Goal: Task Accomplishment & Management: Manage account settings

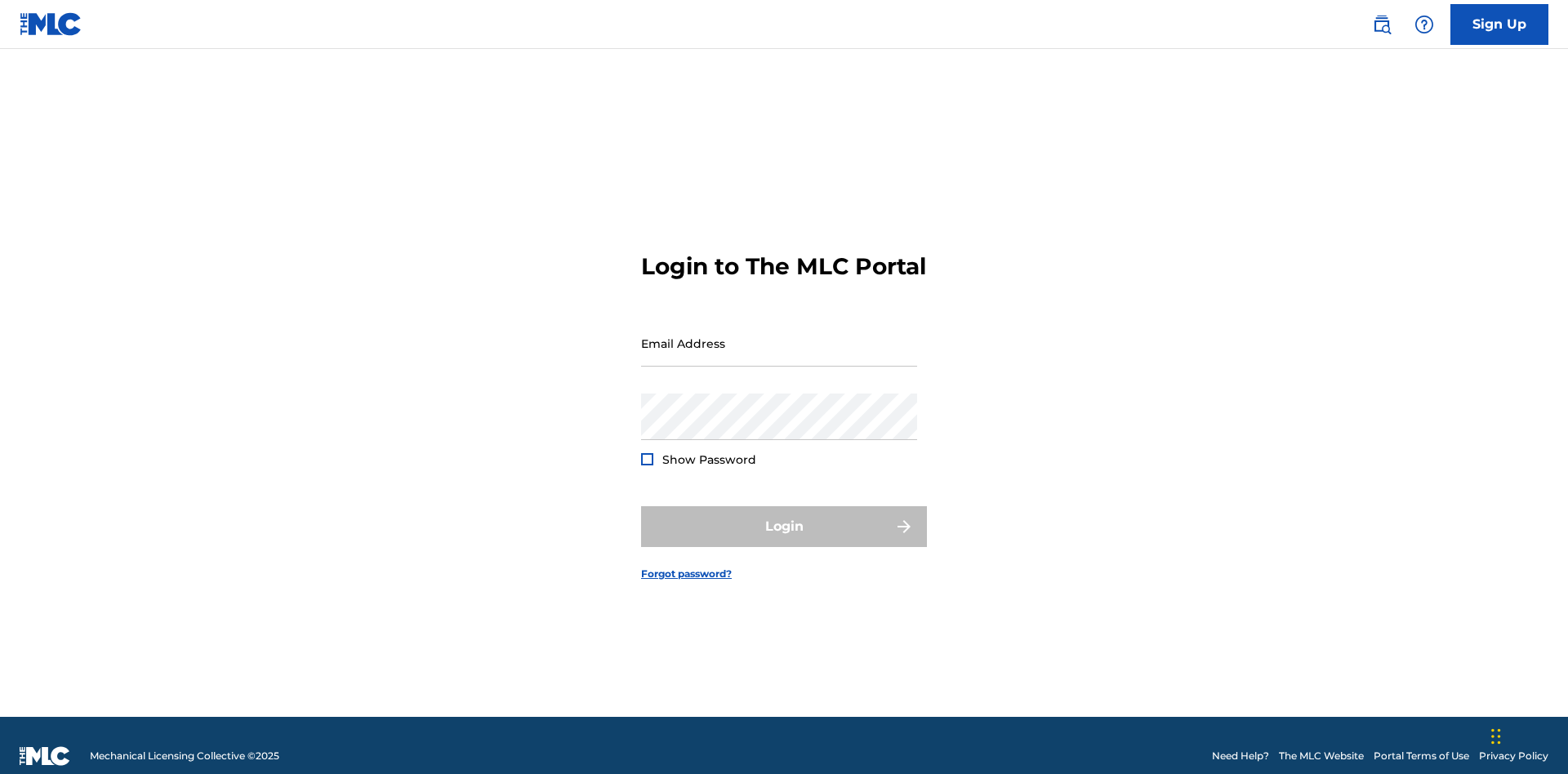
scroll to position [21, 0]
click at [779, 335] on input "Email Address" at bounding box center [779, 343] width 276 height 46
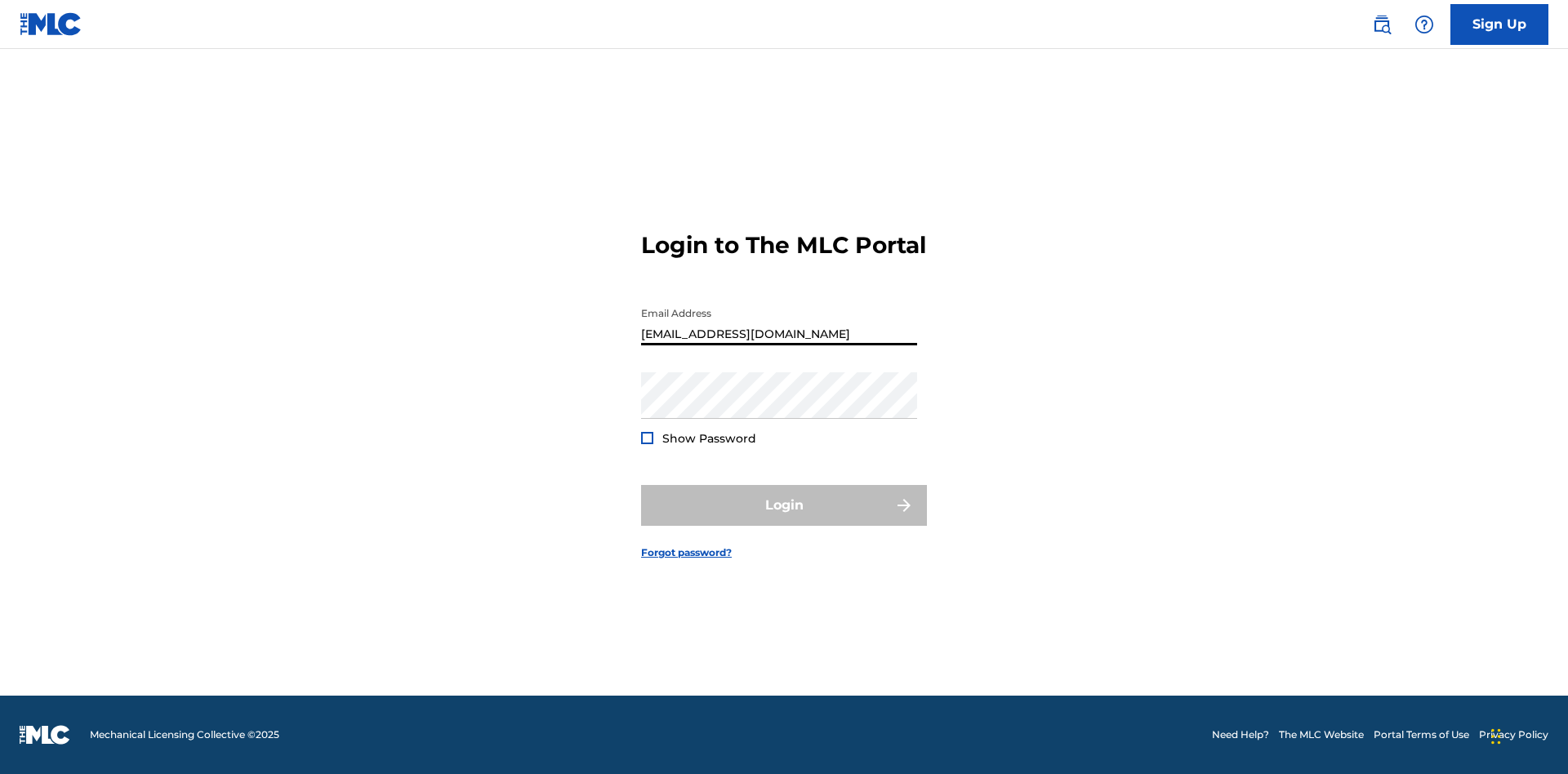
type input "[EMAIL_ADDRESS][DOMAIN_NAME]"
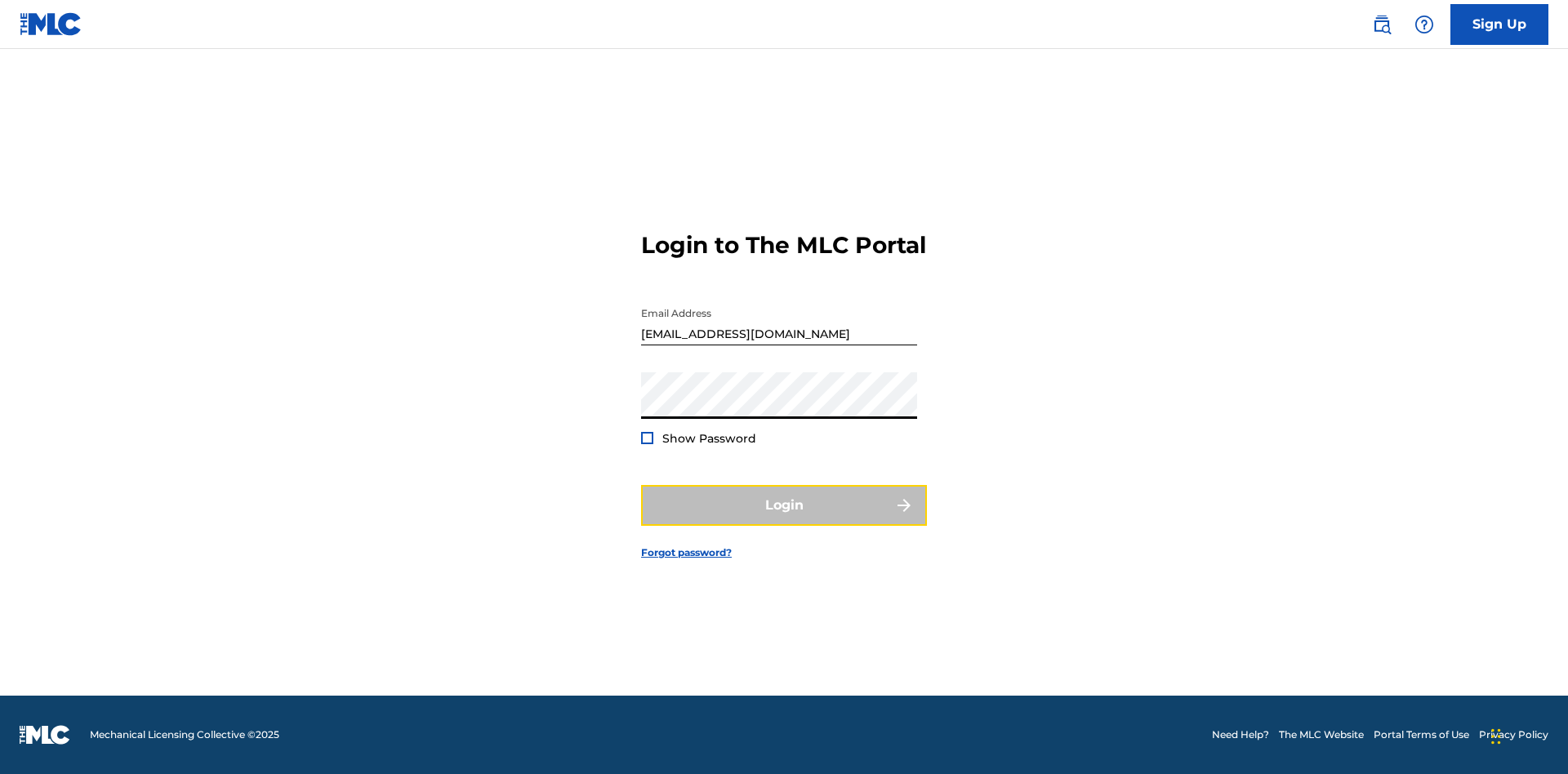
click at [784, 519] on button "Login" at bounding box center [784, 505] width 286 height 41
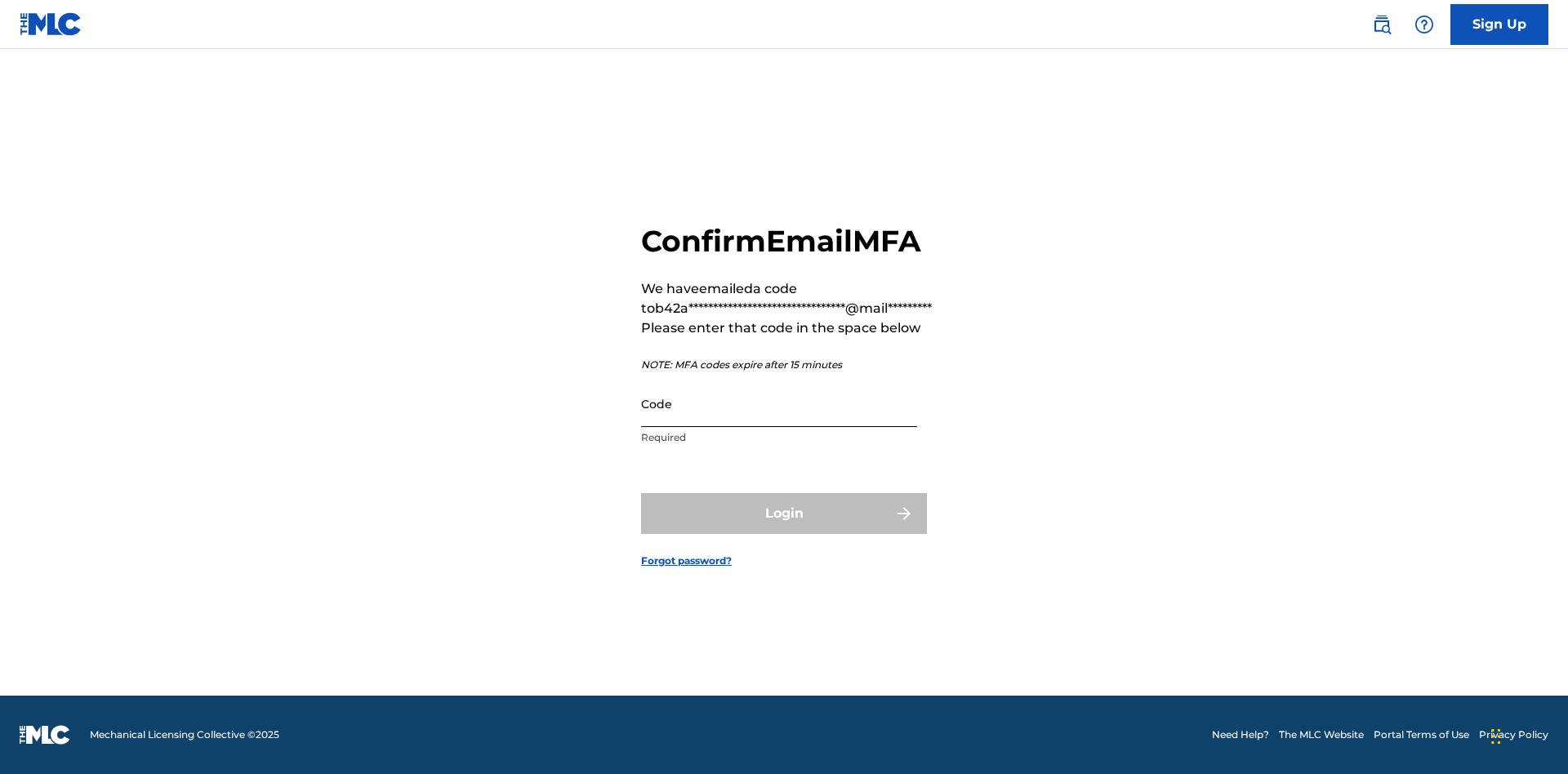
click at [779, 403] on input "Code" at bounding box center [779, 403] width 276 height 46
type input "634847"
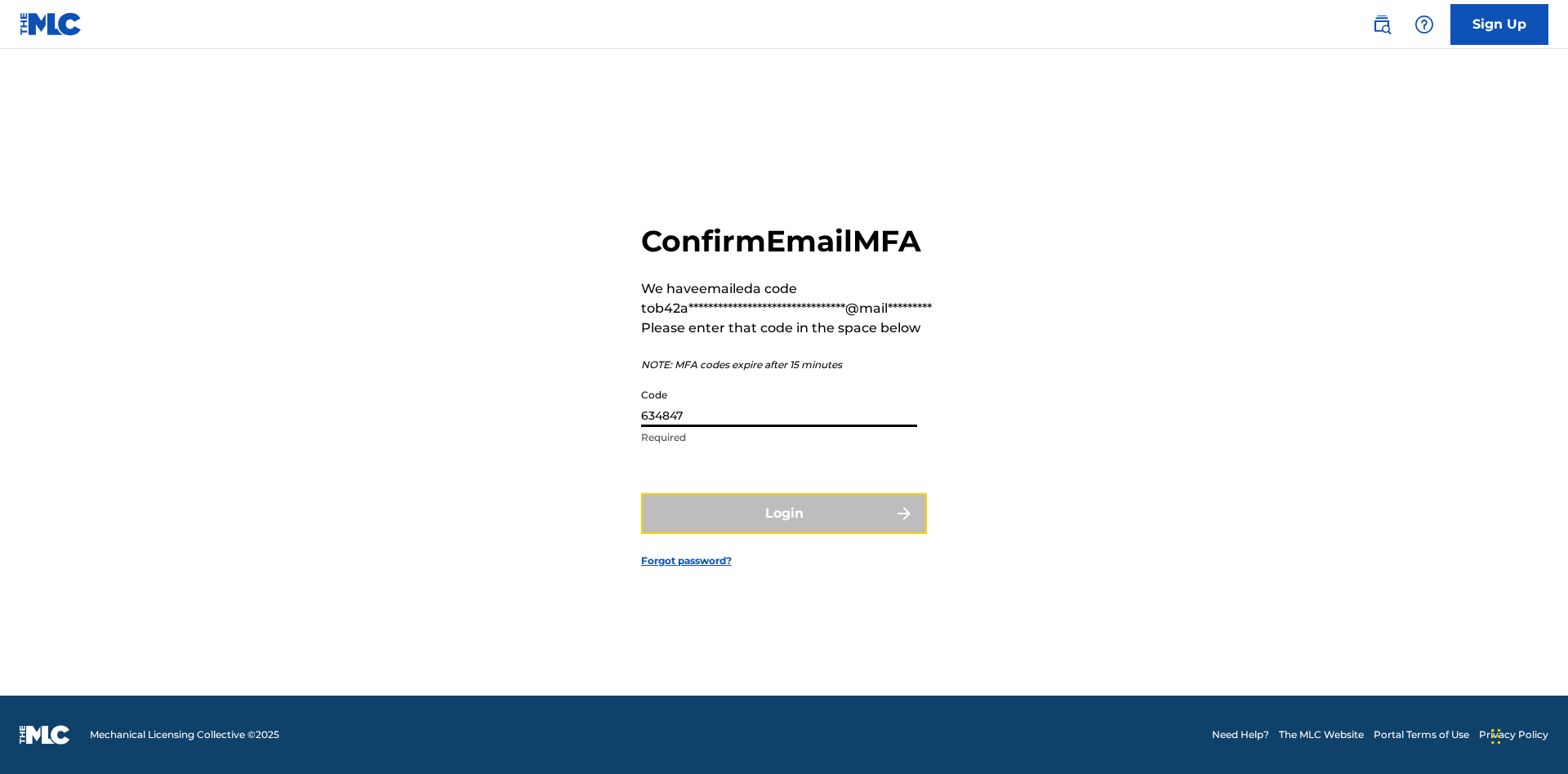
click at [784, 513] on button "Login" at bounding box center [784, 513] width 286 height 41
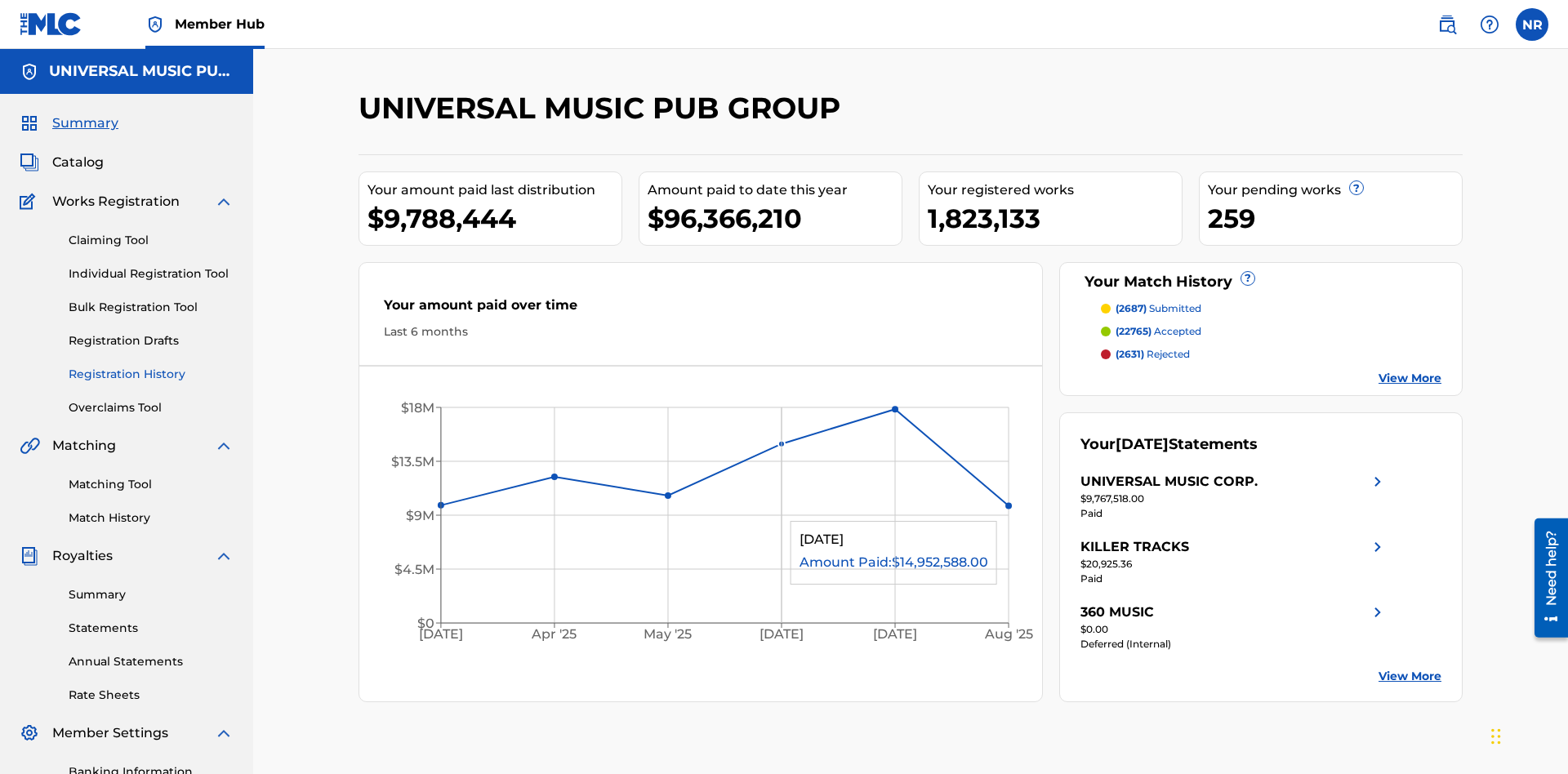
click at [151, 366] on link "Registration History" at bounding box center [151, 374] width 165 height 17
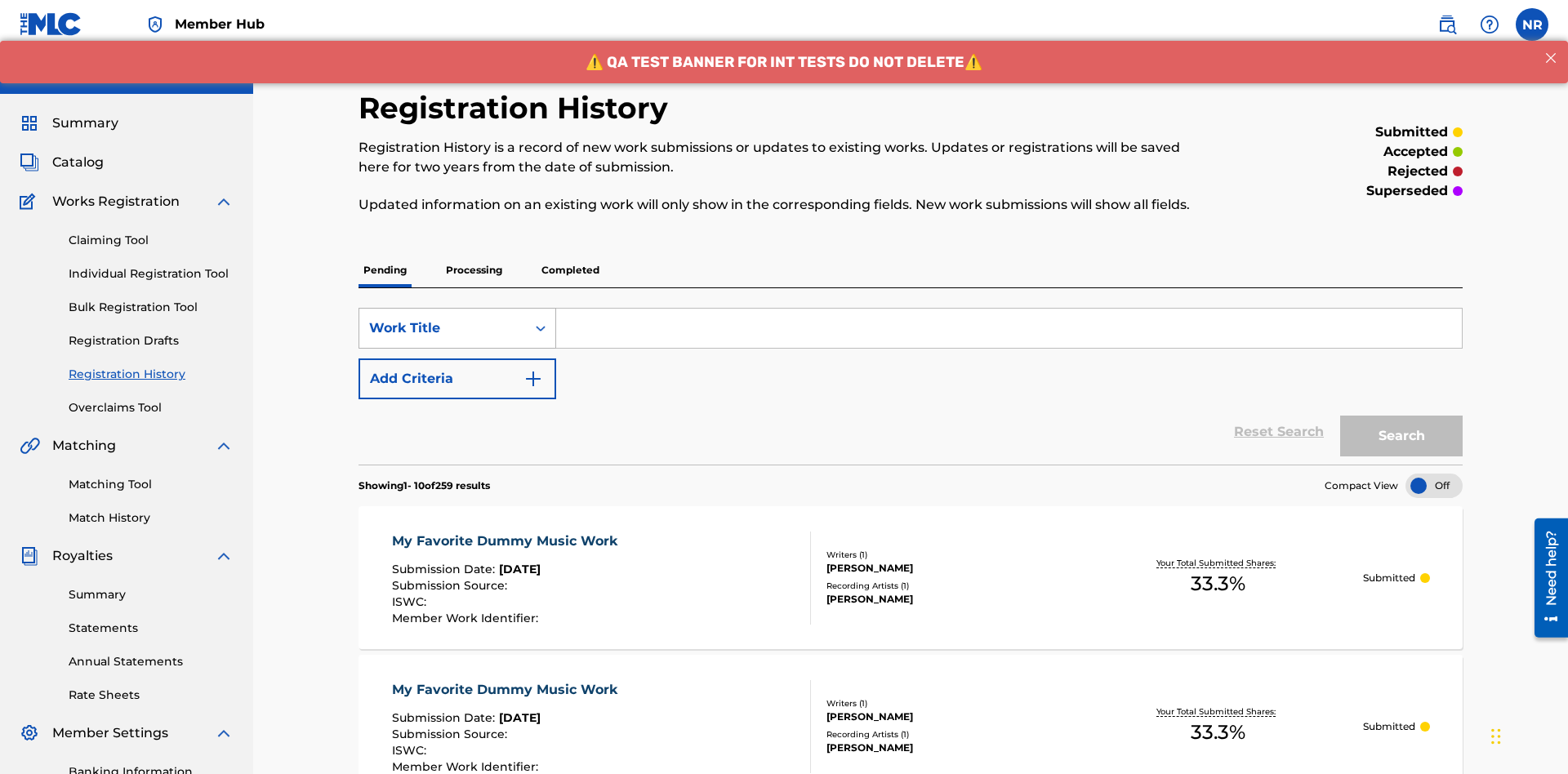
click at [443, 319] on div "Work Title" at bounding box center [443, 328] width 147 height 20
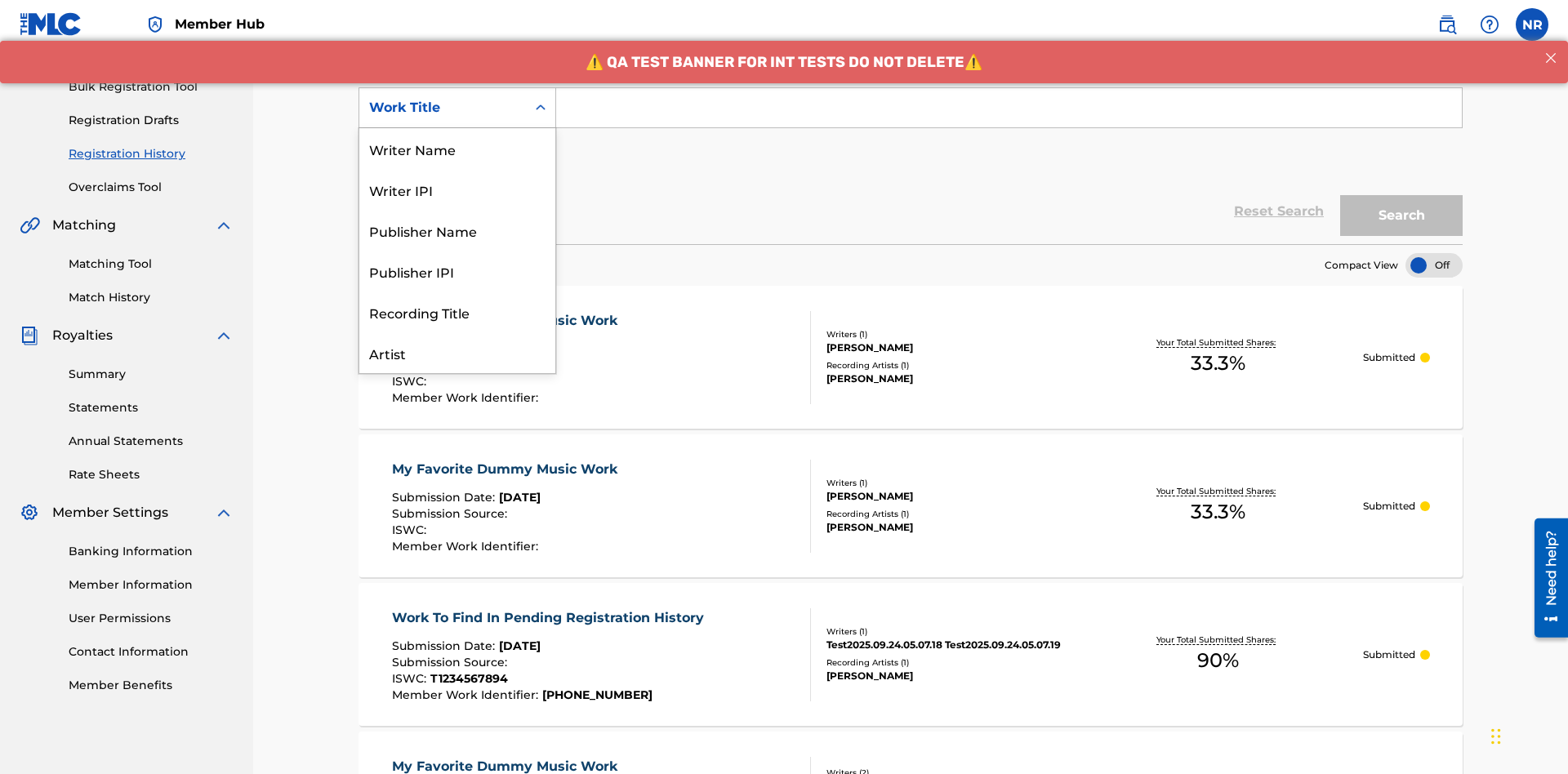
scroll to position [82, 0]
click at [457, 353] on div "Work Title" at bounding box center [457, 353] width 196 height 41
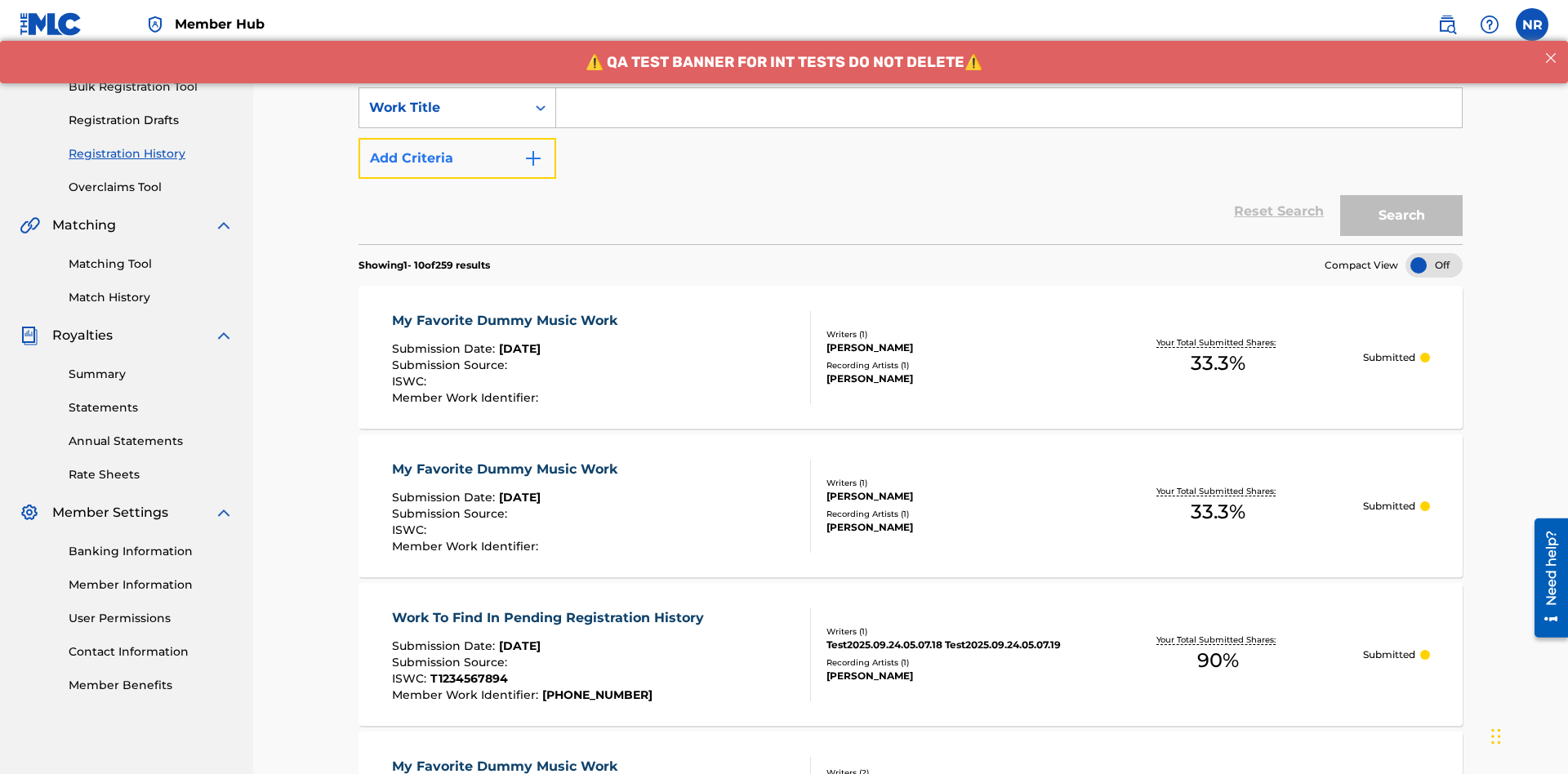
click at [457, 138] on button "Add Criteria" at bounding box center [457, 158] width 198 height 41
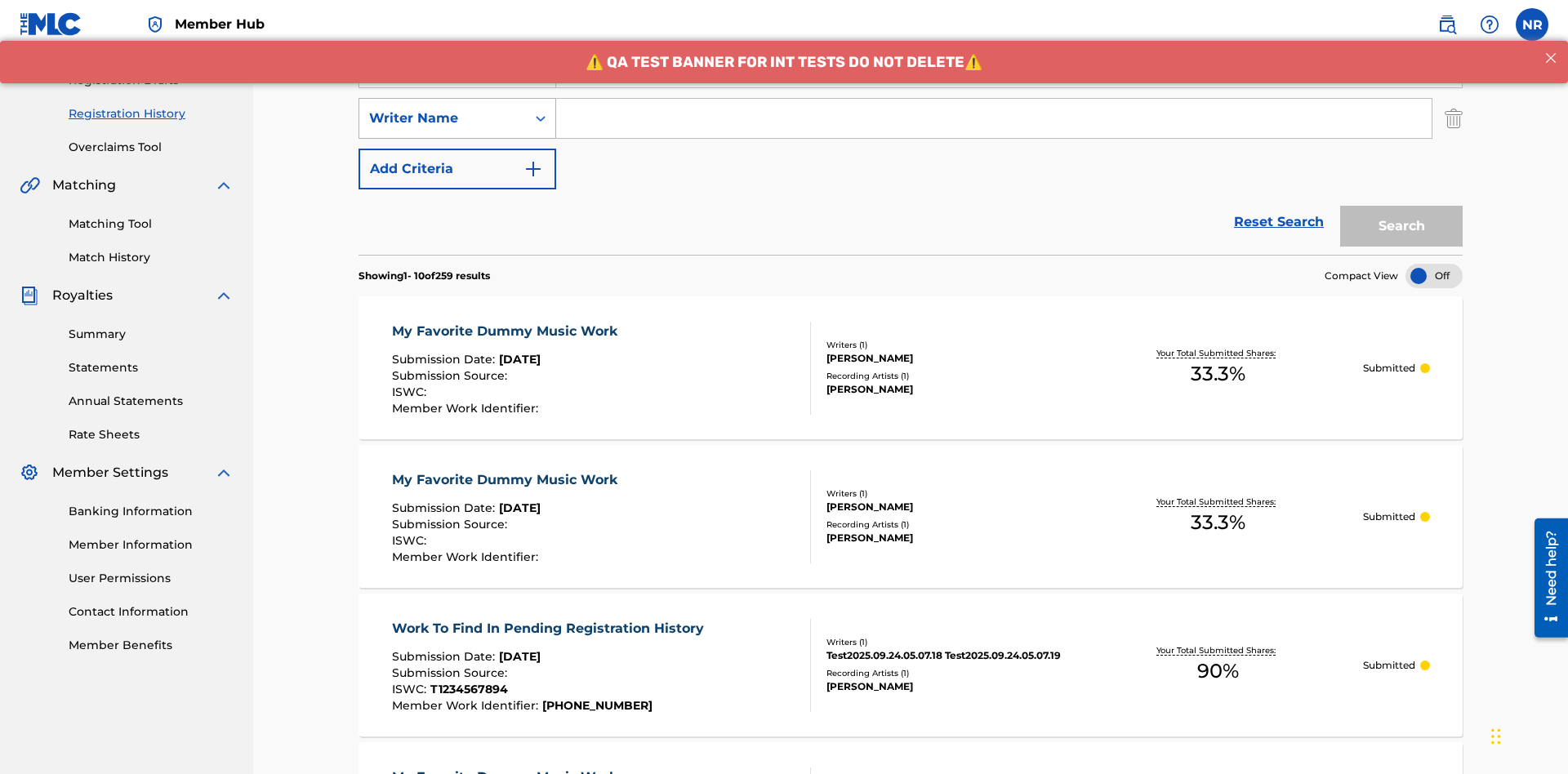
click at [443, 109] on div "Writer Name" at bounding box center [443, 118] width 147 height 20
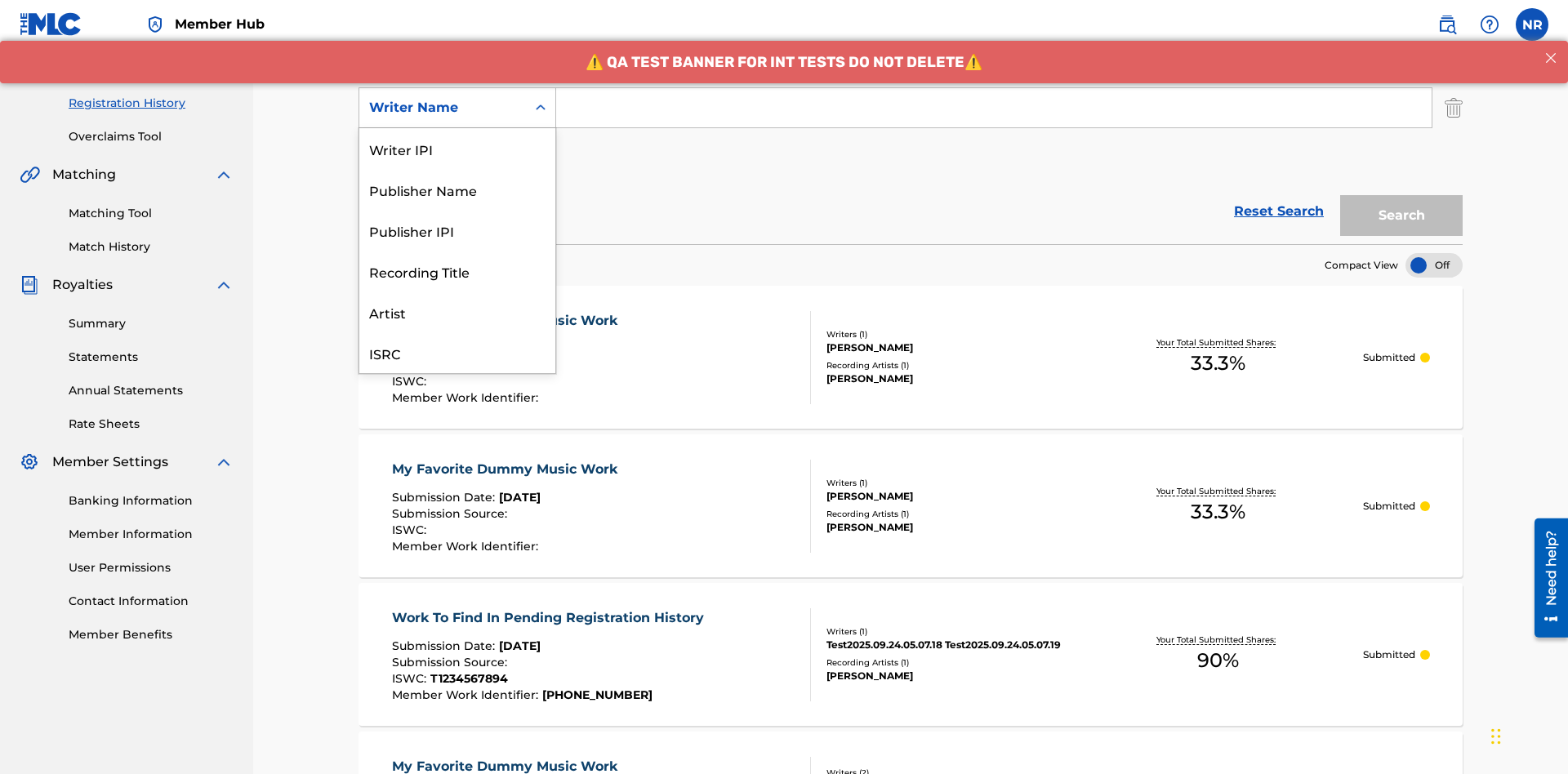
scroll to position [41, 0]
click at [457, 230] on div "Recording Title" at bounding box center [457, 230] width 196 height 41
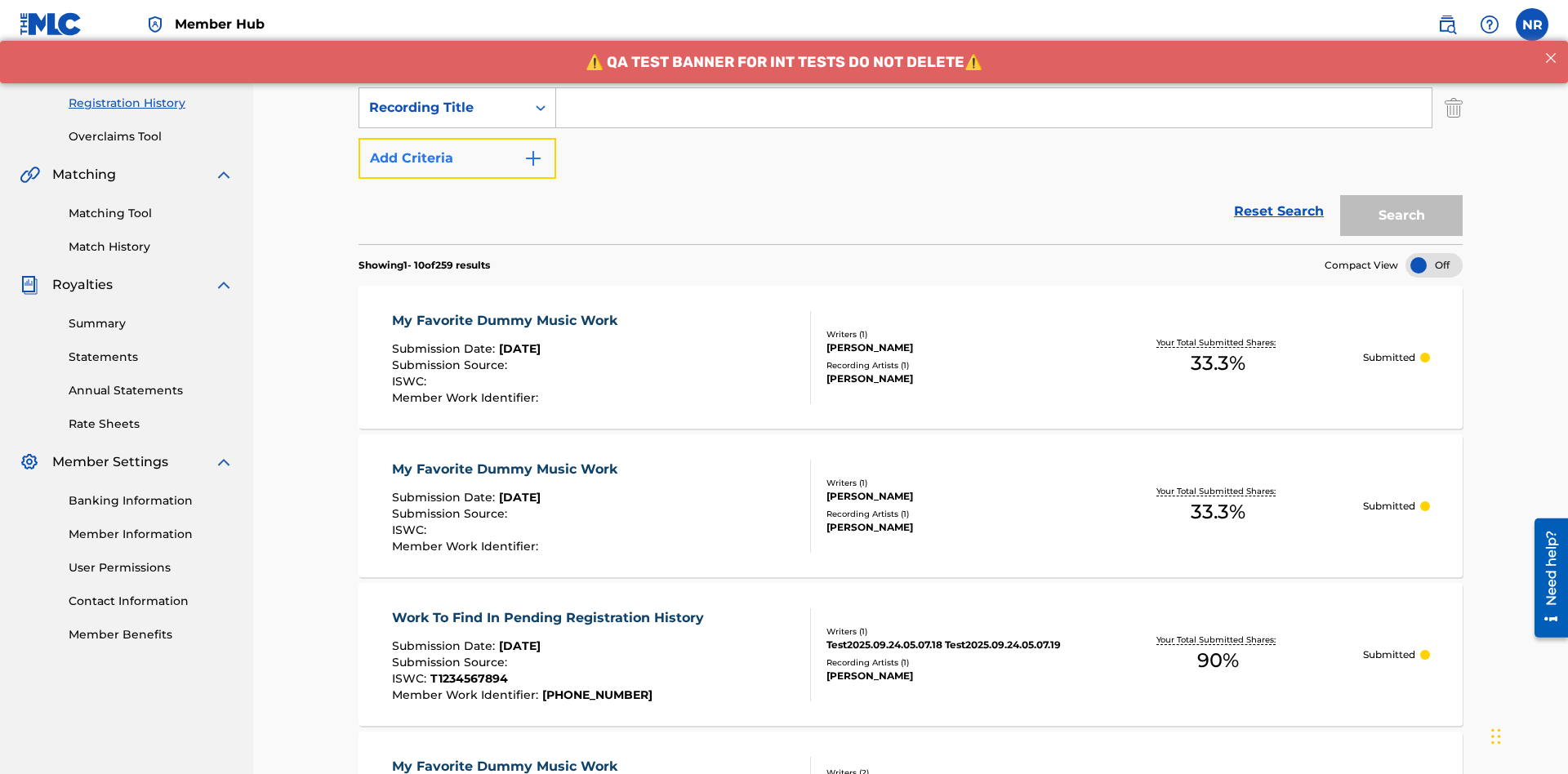
click at [457, 138] on button "Add Criteria" at bounding box center [457, 158] width 198 height 41
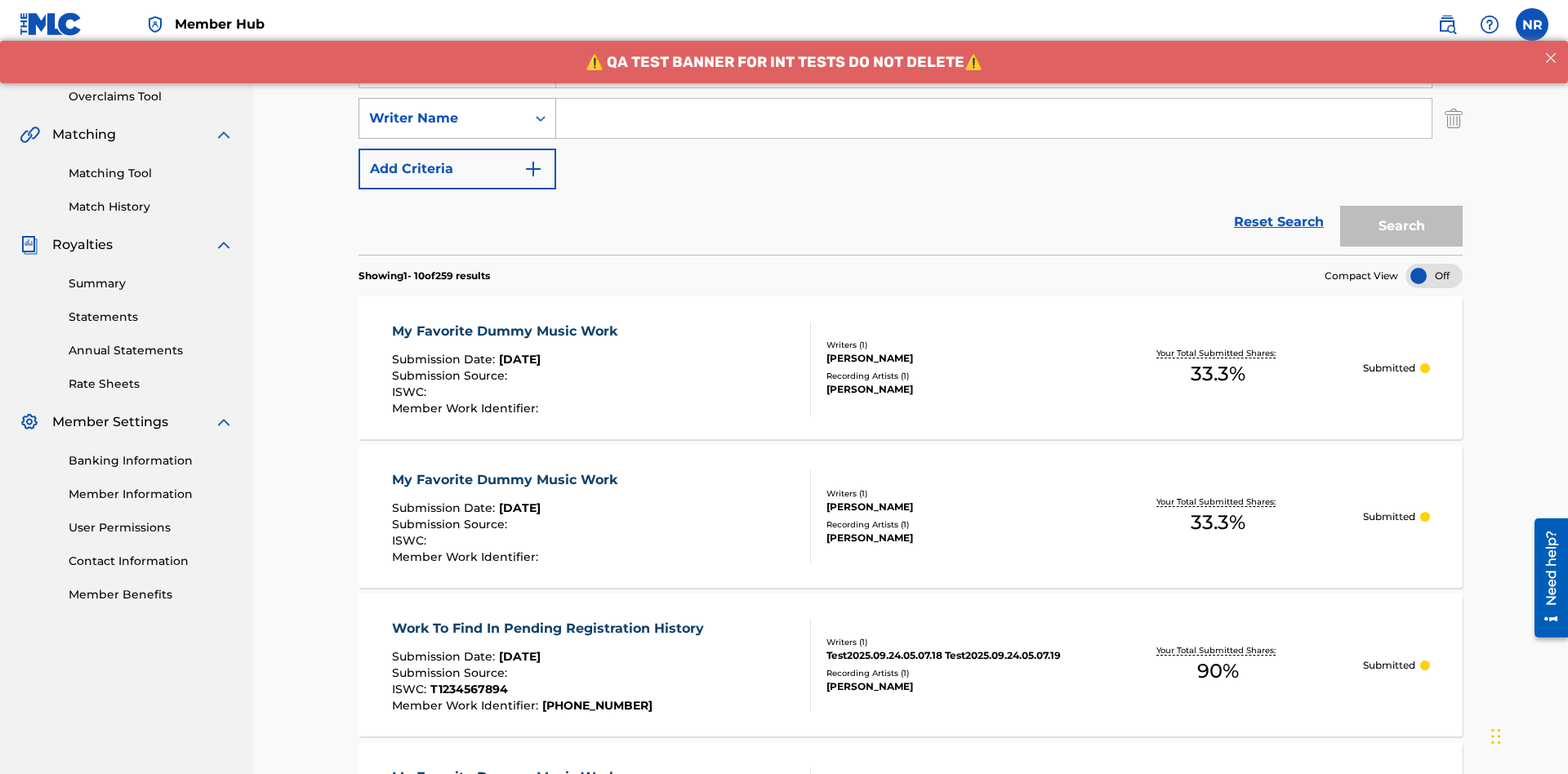
click at [443, 109] on div "Writer Name" at bounding box center [443, 118] width 147 height 20
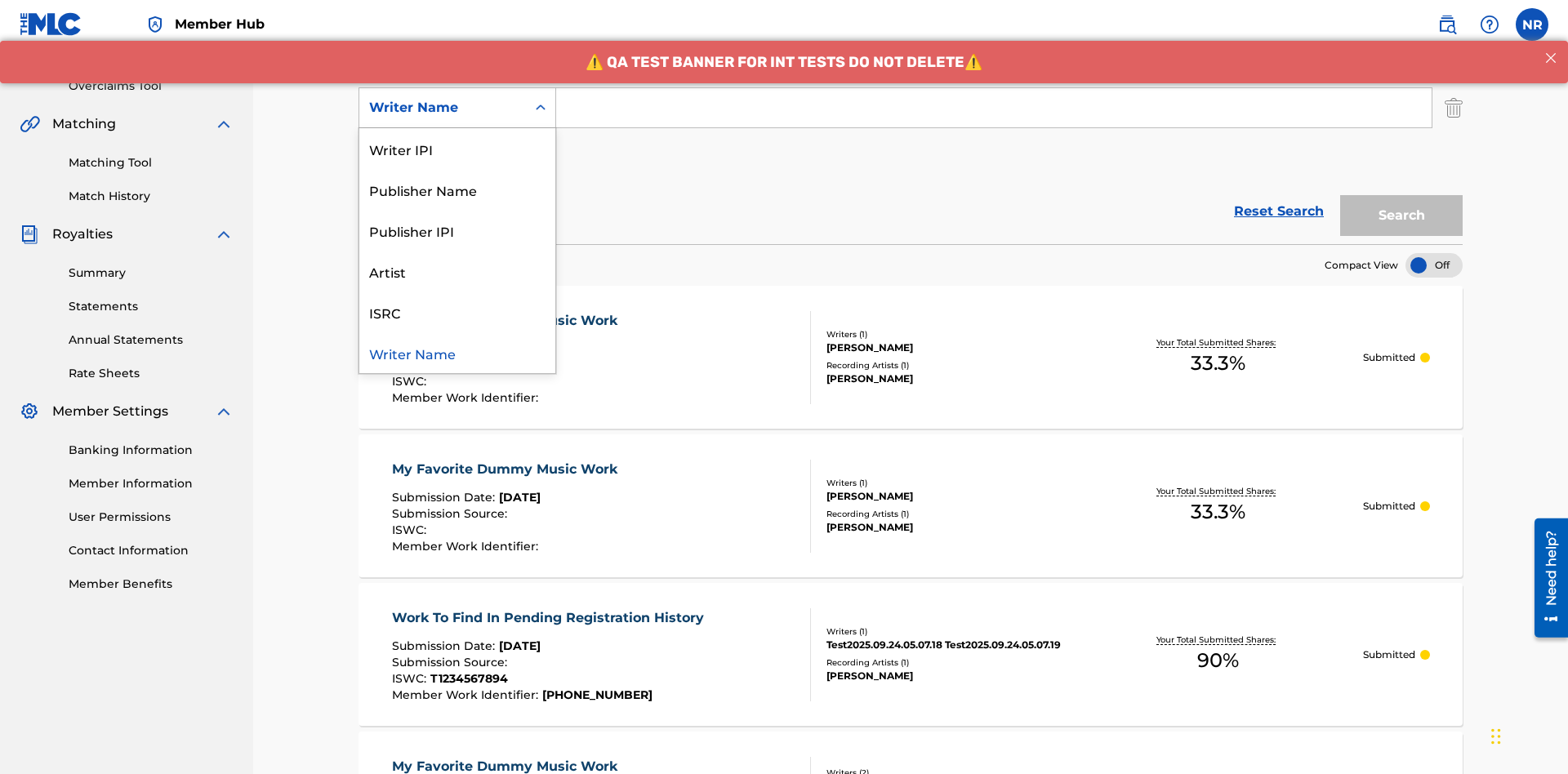
click at [457, 312] on div "ISRC" at bounding box center [457, 312] width 196 height 41
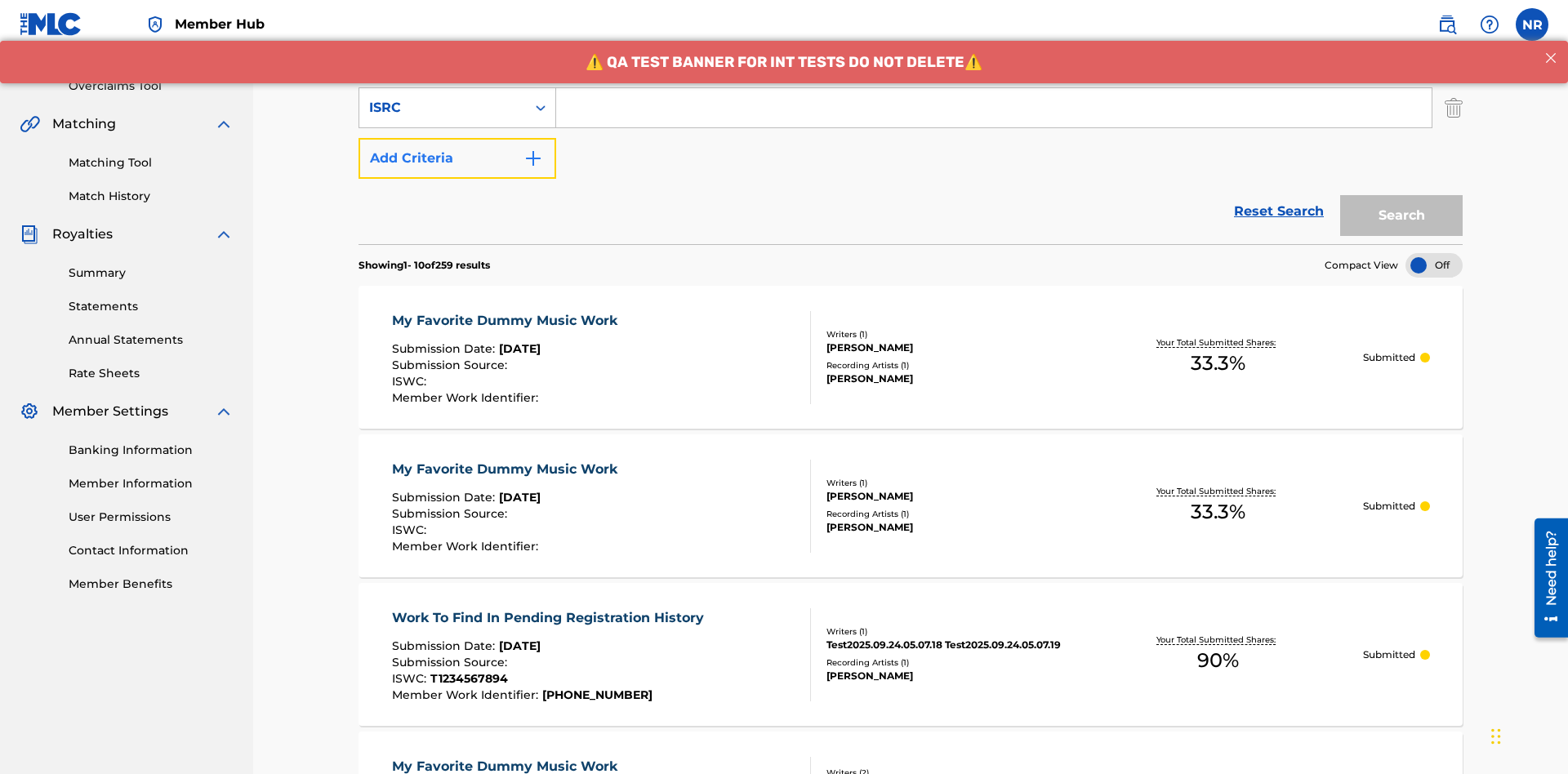
click at [457, 138] on button "Add Criteria" at bounding box center [457, 158] width 198 height 41
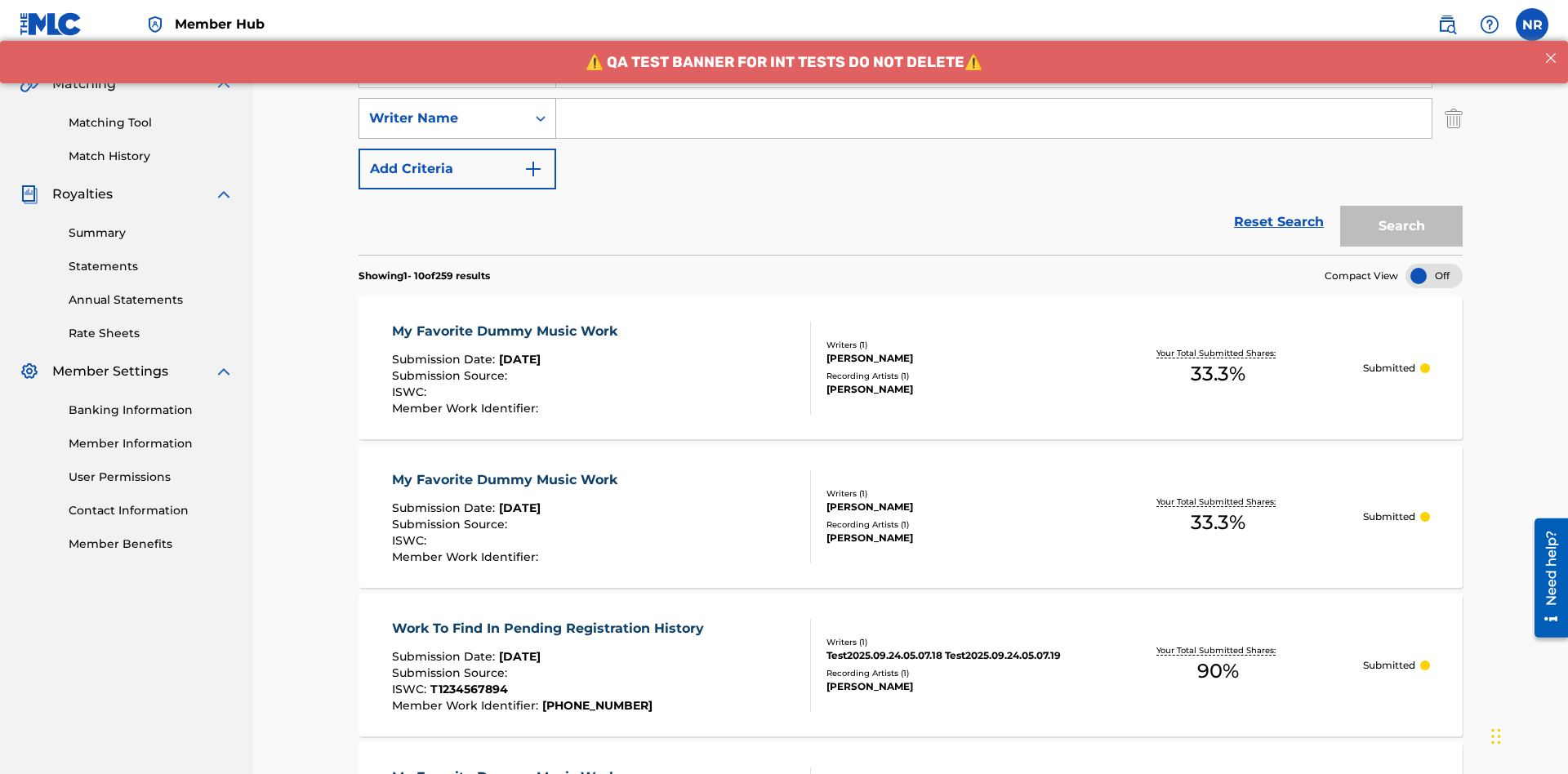
click at [443, 109] on div "Writer Name" at bounding box center [443, 118] width 147 height 20
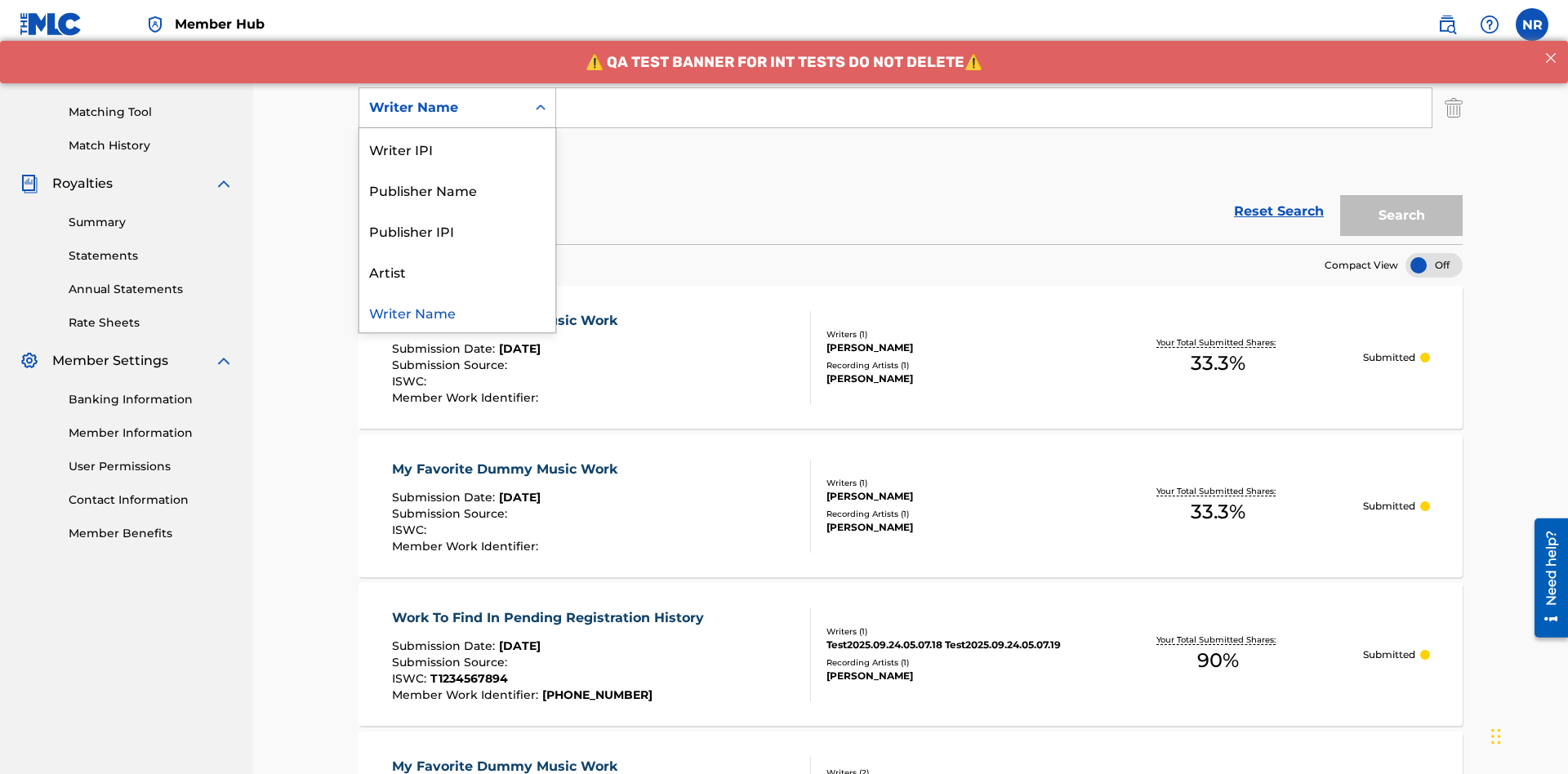
click at [457, 312] on div "Writer Name" at bounding box center [457, 312] width 196 height 41
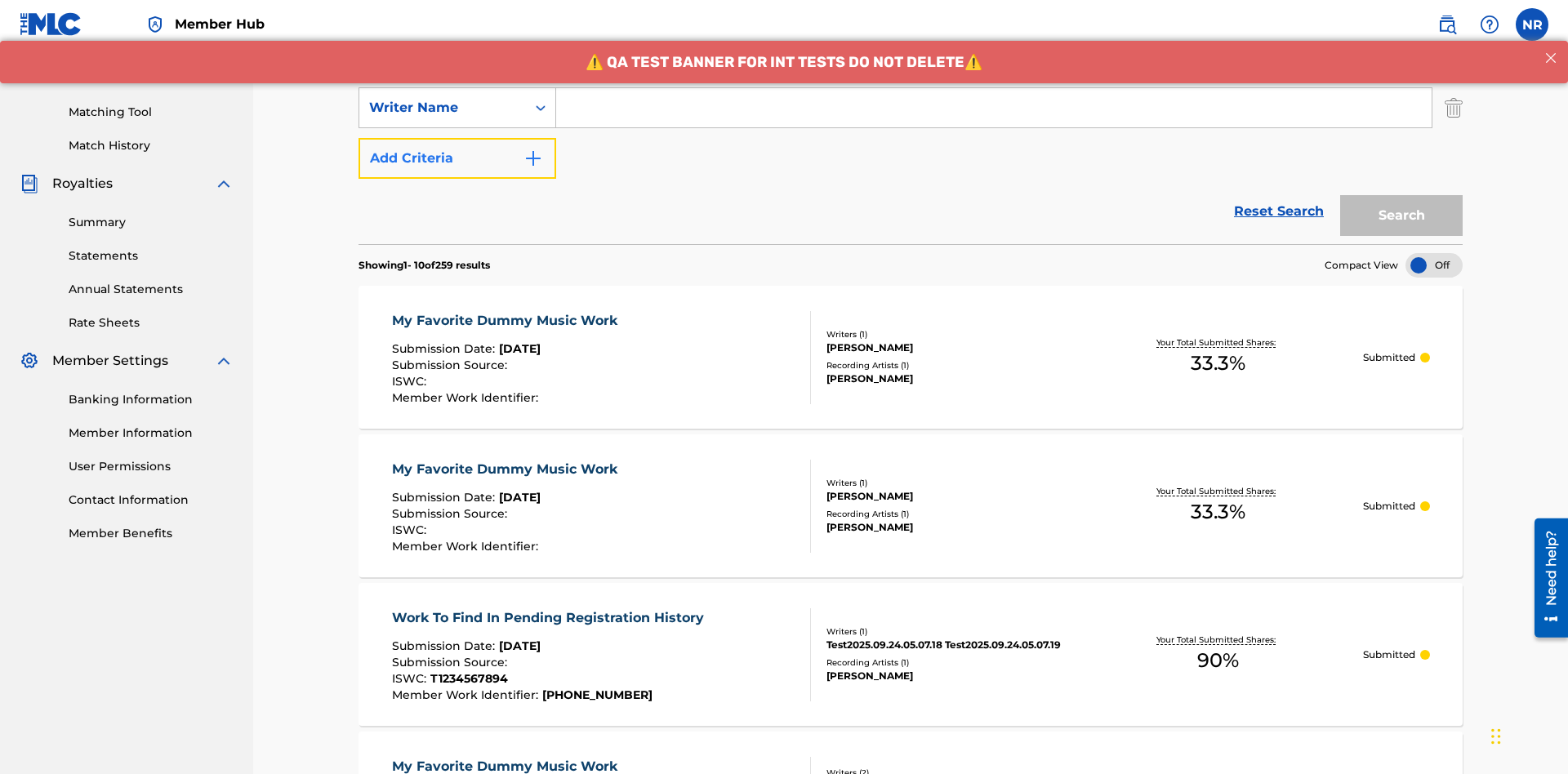
click at [457, 138] on button "Add Criteria" at bounding box center [457, 158] width 198 height 41
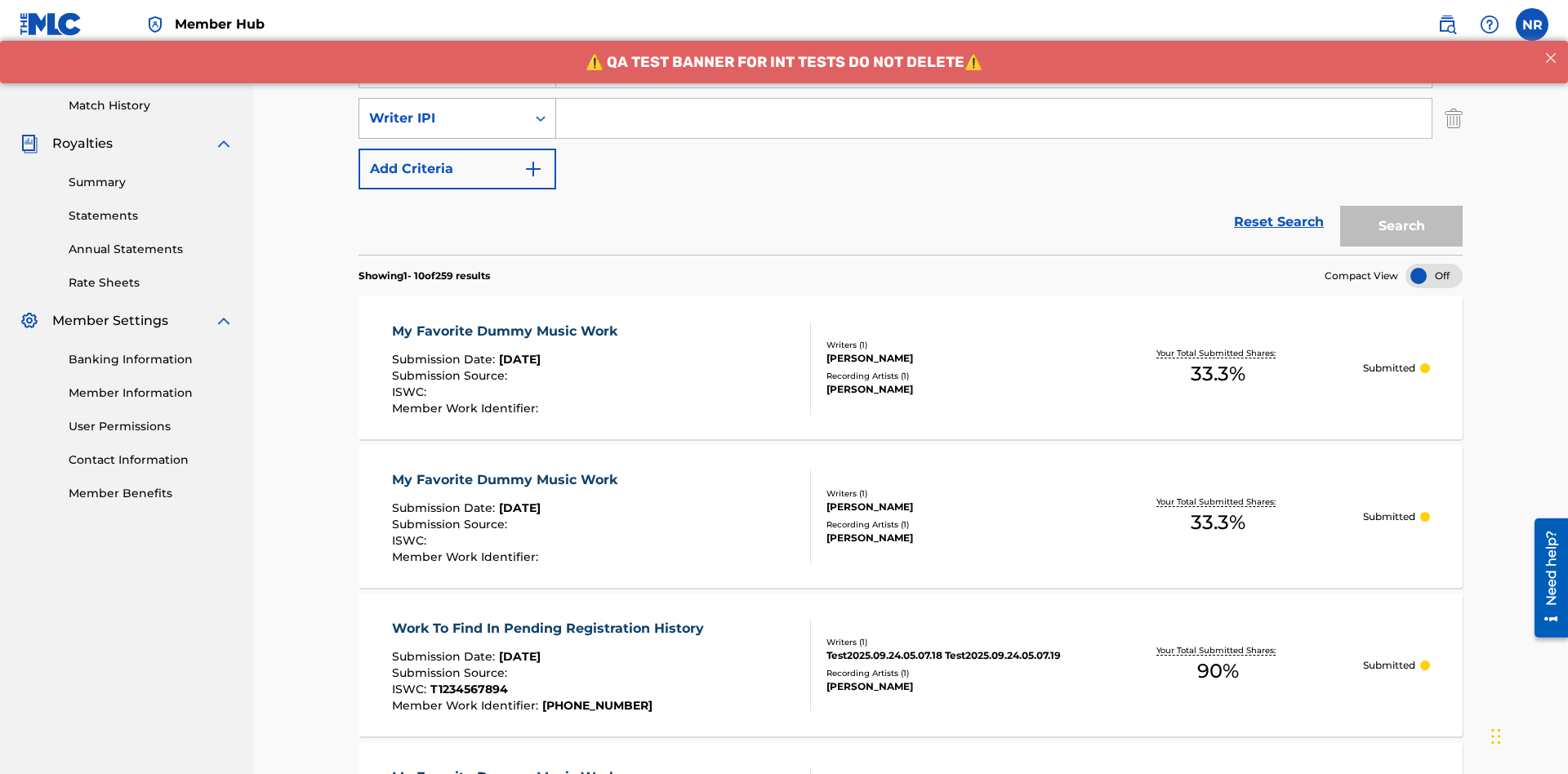
click at [443, 109] on div "Writer IPI" at bounding box center [443, 118] width 147 height 20
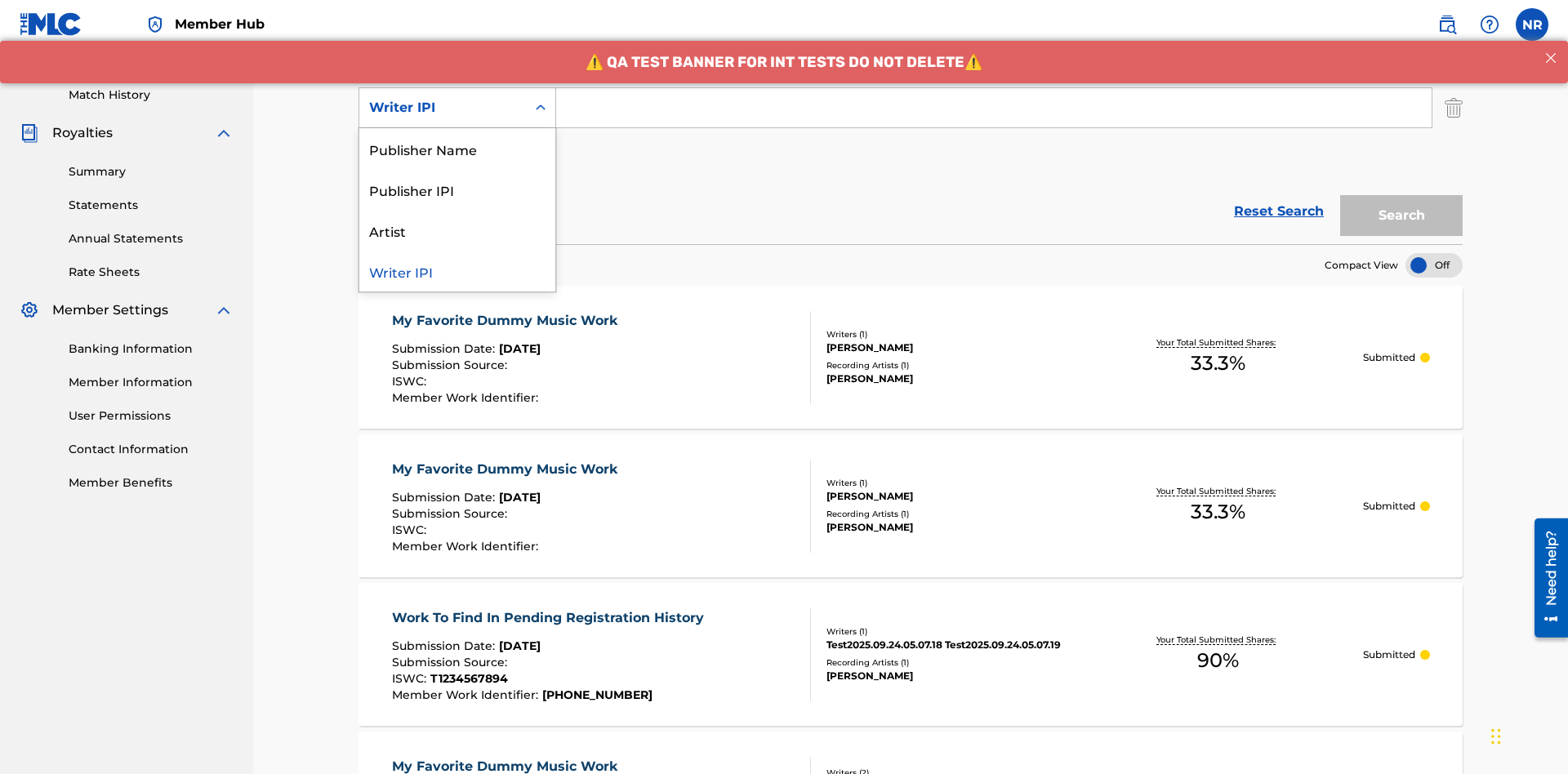
click at [457, 149] on div "Publisher Name" at bounding box center [457, 148] width 196 height 41
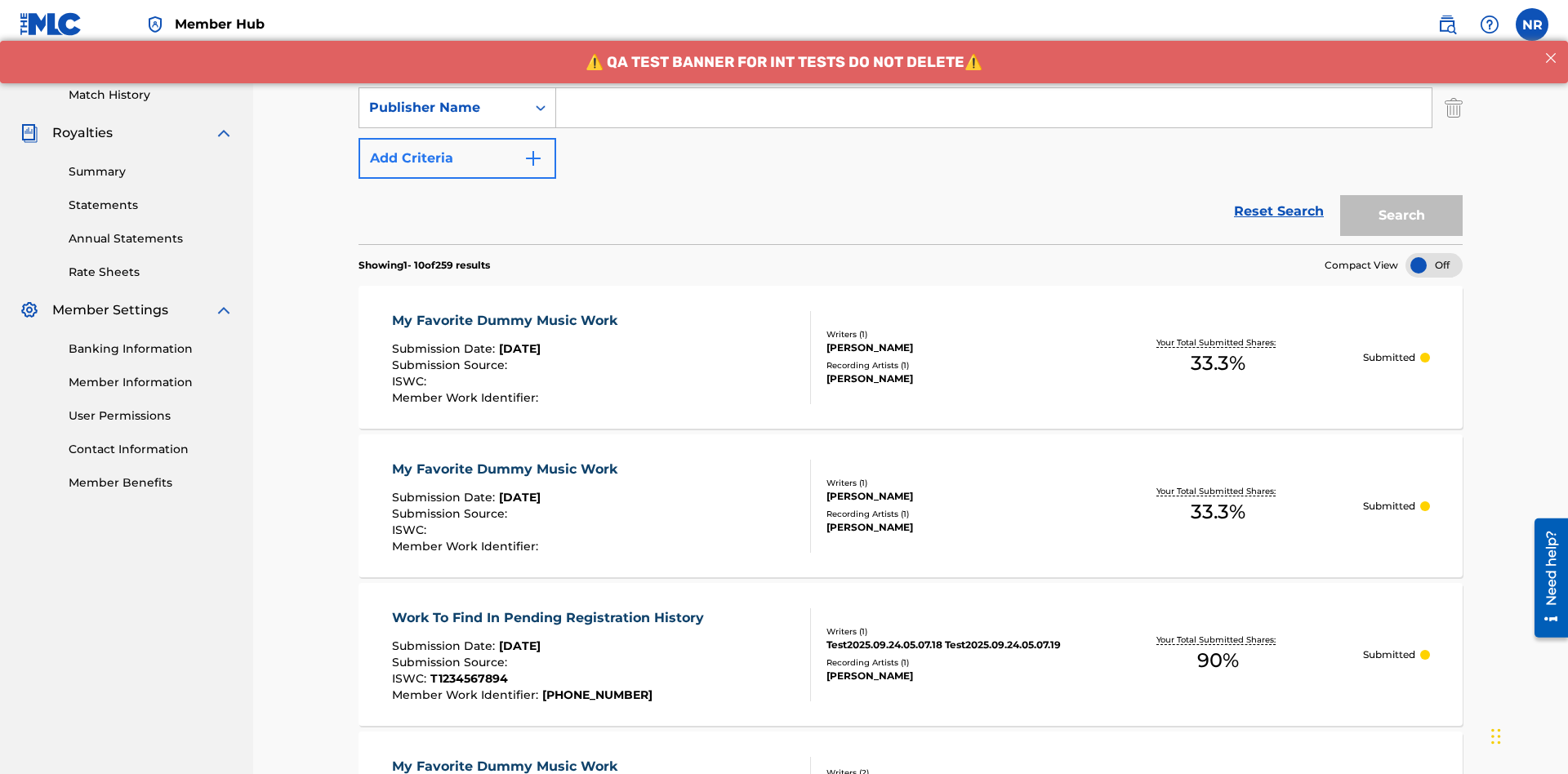
click at [457, 138] on button "Add Criteria" at bounding box center [457, 158] width 198 height 41
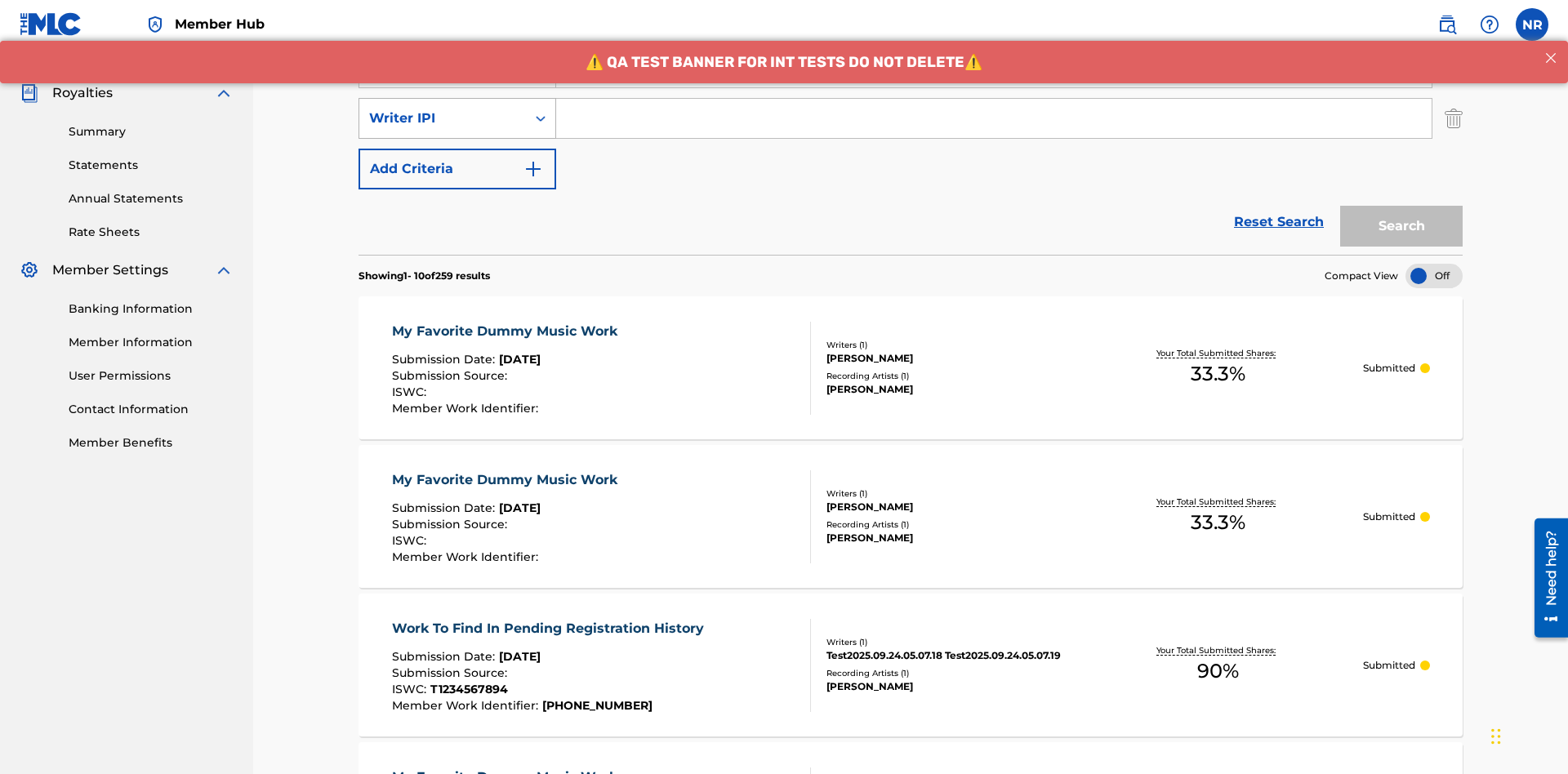
click at [443, 109] on div "Writer IPI" at bounding box center [443, 118] width 147 height 20
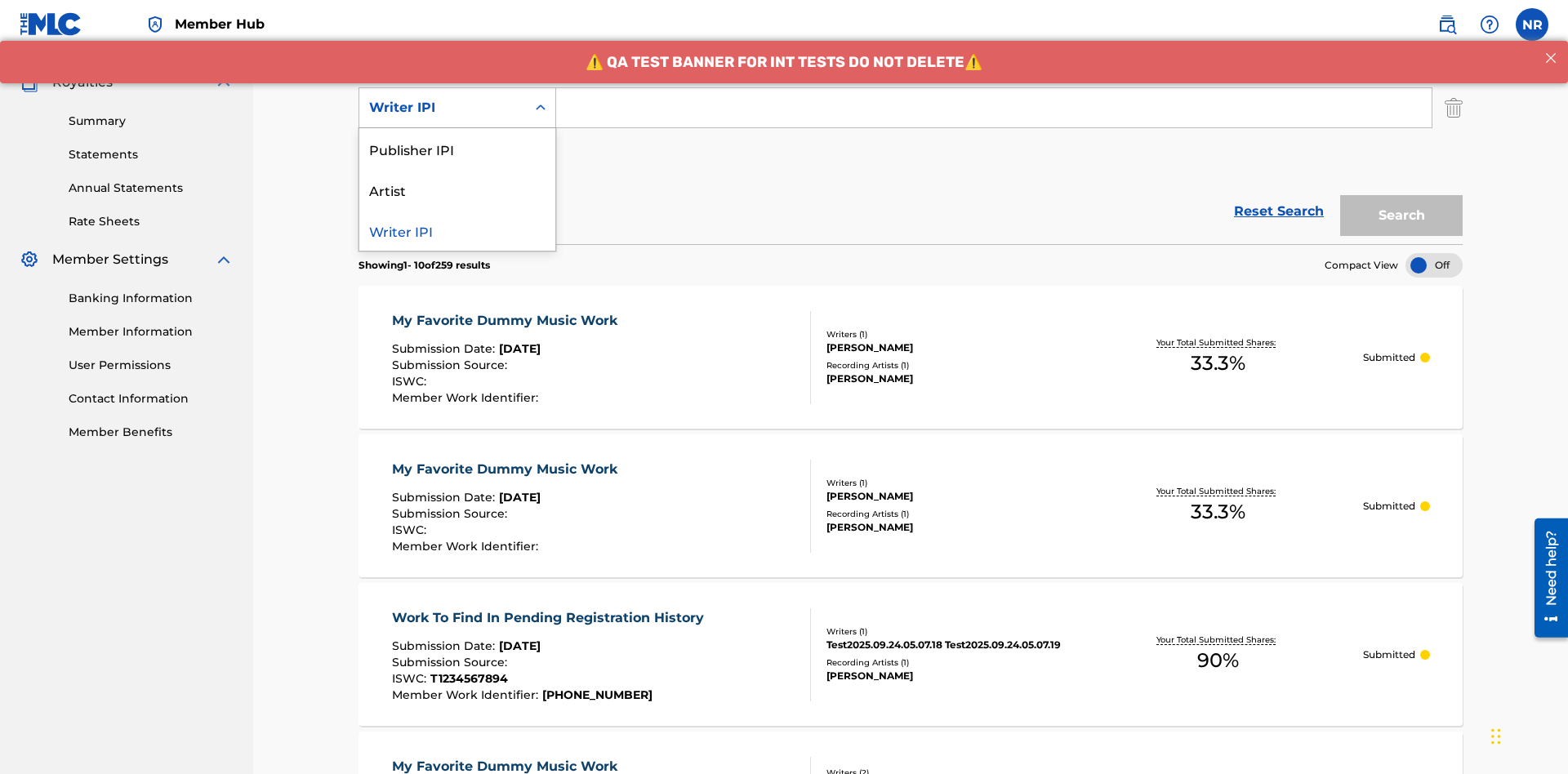
click at [457, 149] on div "Publisher IPI" at bounding box center [457, 148] width 196 height 41
click at [457, 138] on button "Add Criteria" at bounding box center [457, 158] width 198 height 41
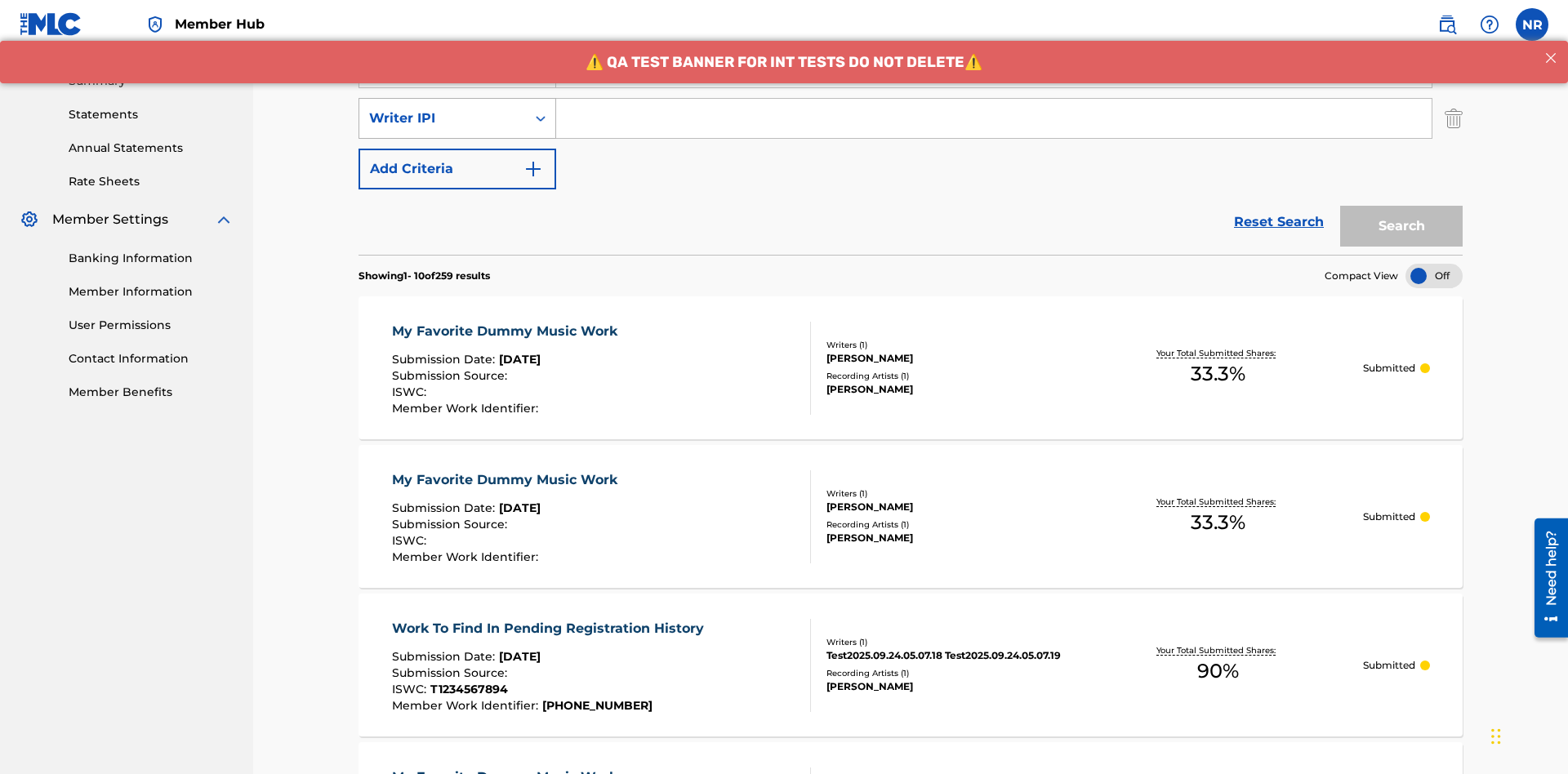
click at [443, 109] on div "Writer IPI" at bounding box center [443, 118] width 147 height 20
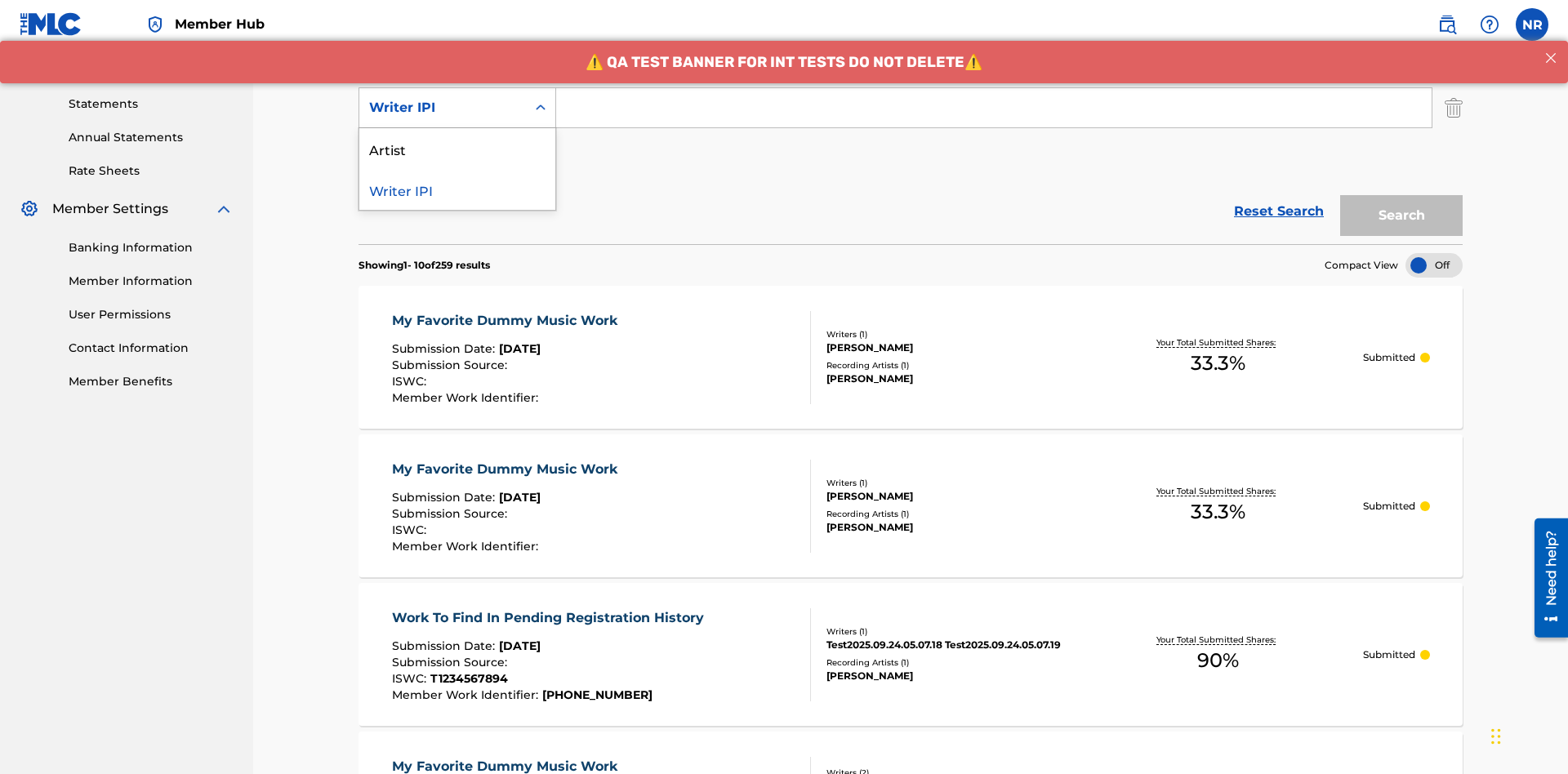
click at [457, 149] on div "Artist" at bounding box center [457, 148] width 196 height 41
click at [457, 138] on button "Add Criteria" at bounding box center [457, 158] width 198 height 41
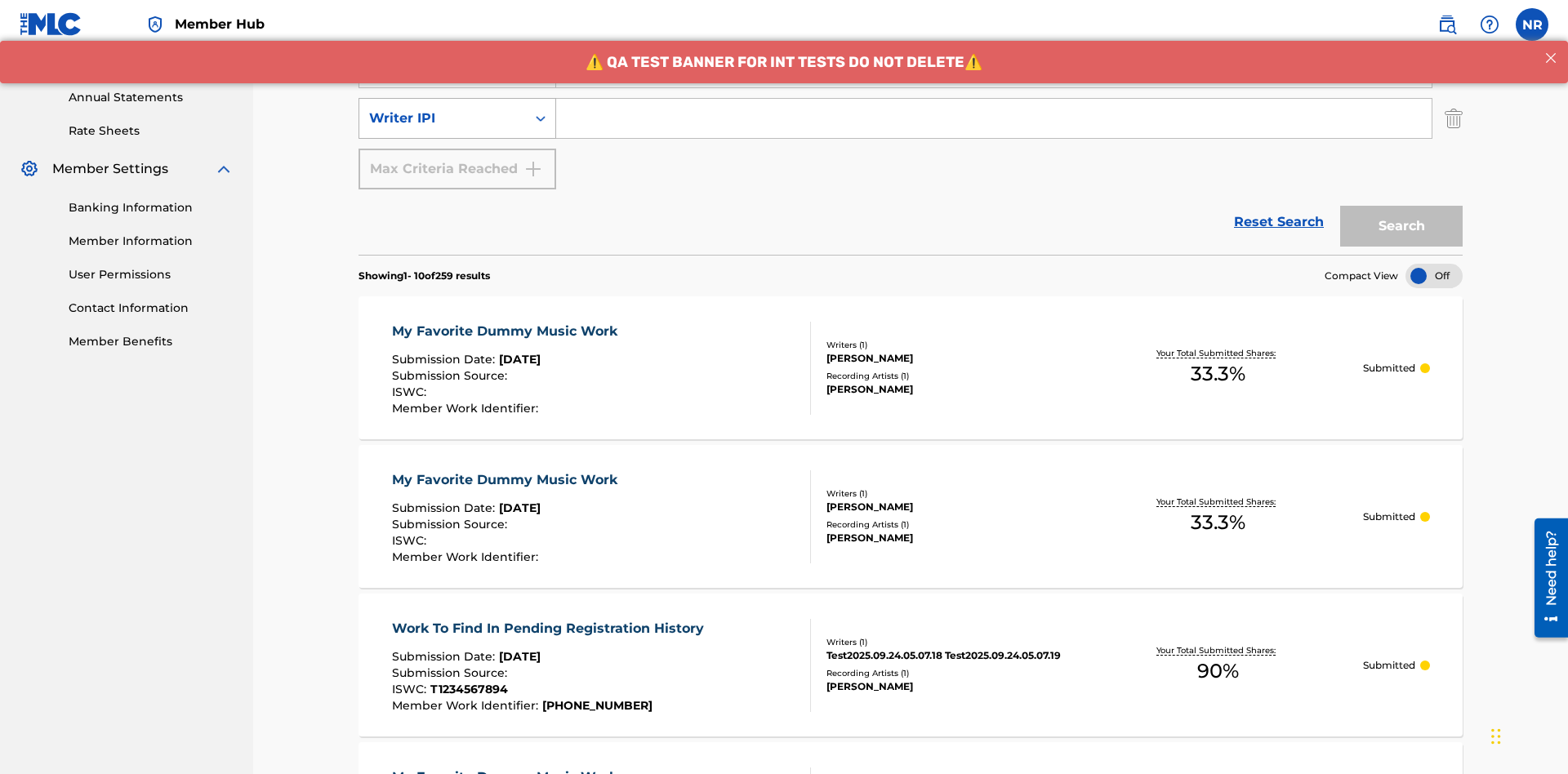
click at [443, 109] on div "Writer IPI" at bounding box center [443, 118] width 147 height 20
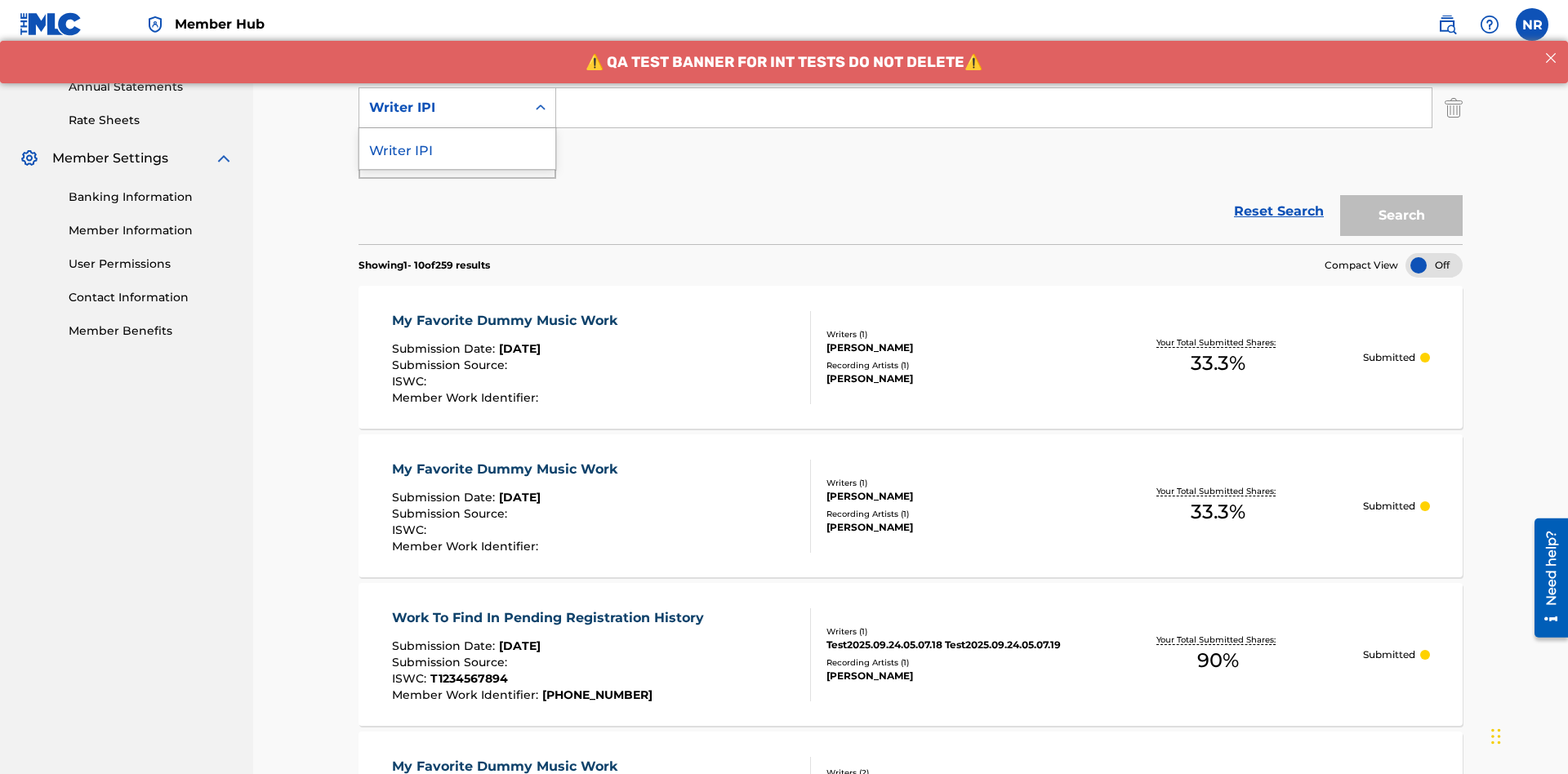
click at [457, 149] on div "Writer IPI" at bounding box center [457, 148] width 196 height 41
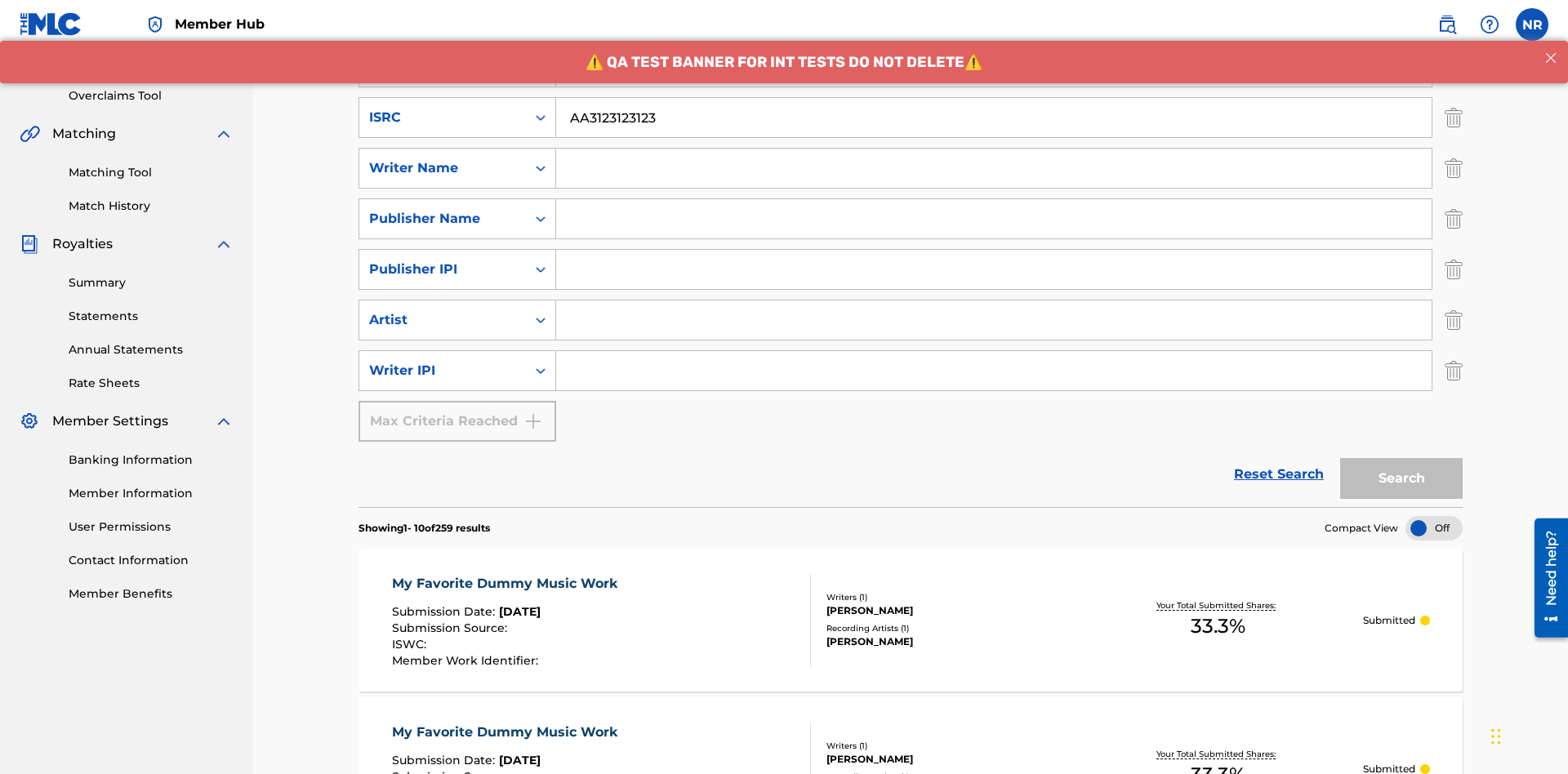
type input "AA3123123123"
click at [1009, 36] on input "Search Form" at bounding box center [1009, 16] width 906 height 39
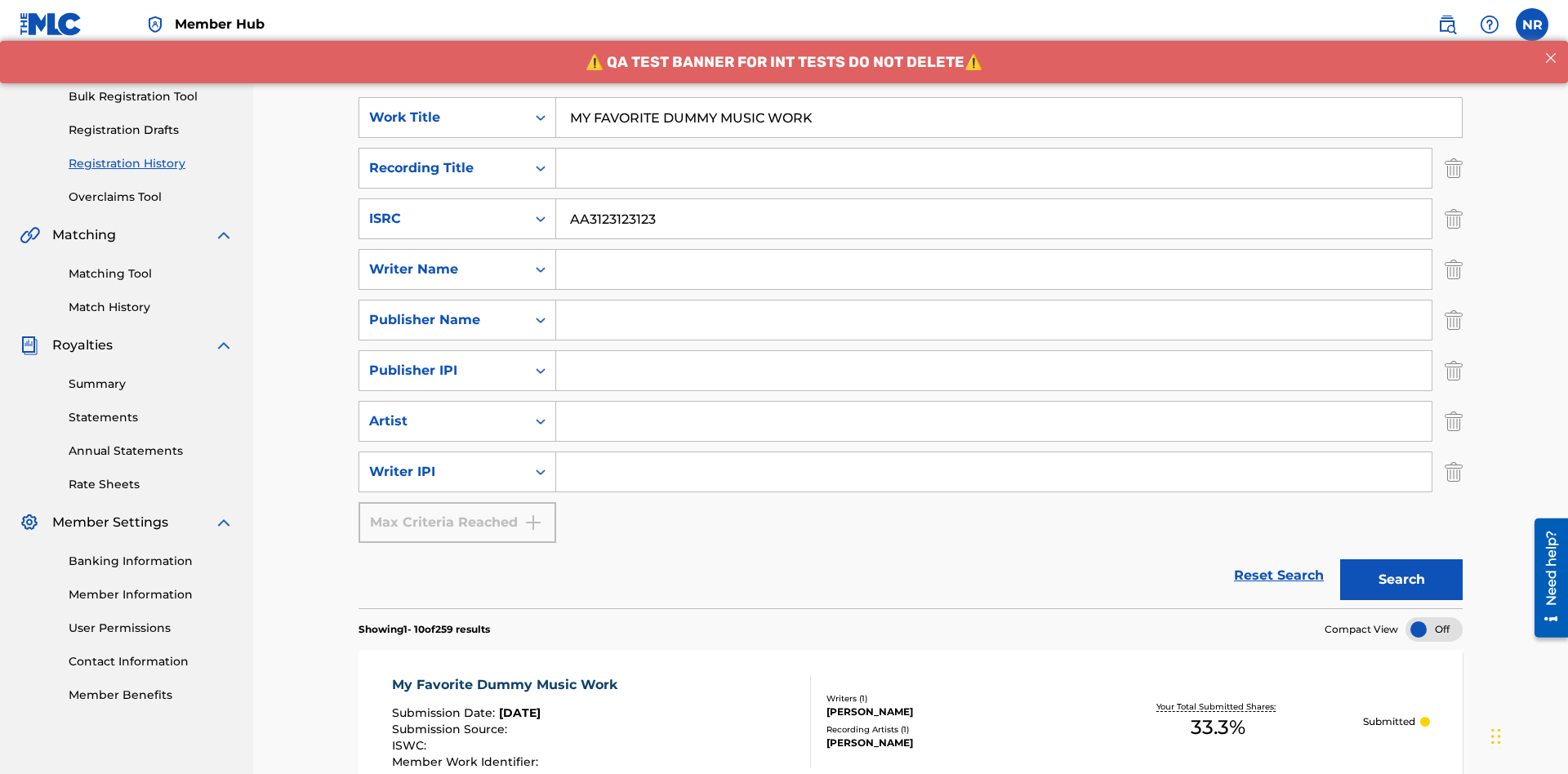
type input "MY FAVORITE DUMMY MUSIC WORK"
click at [994, 250] on input "Search Form" at bounding box center [993, 269] width 875 height 39
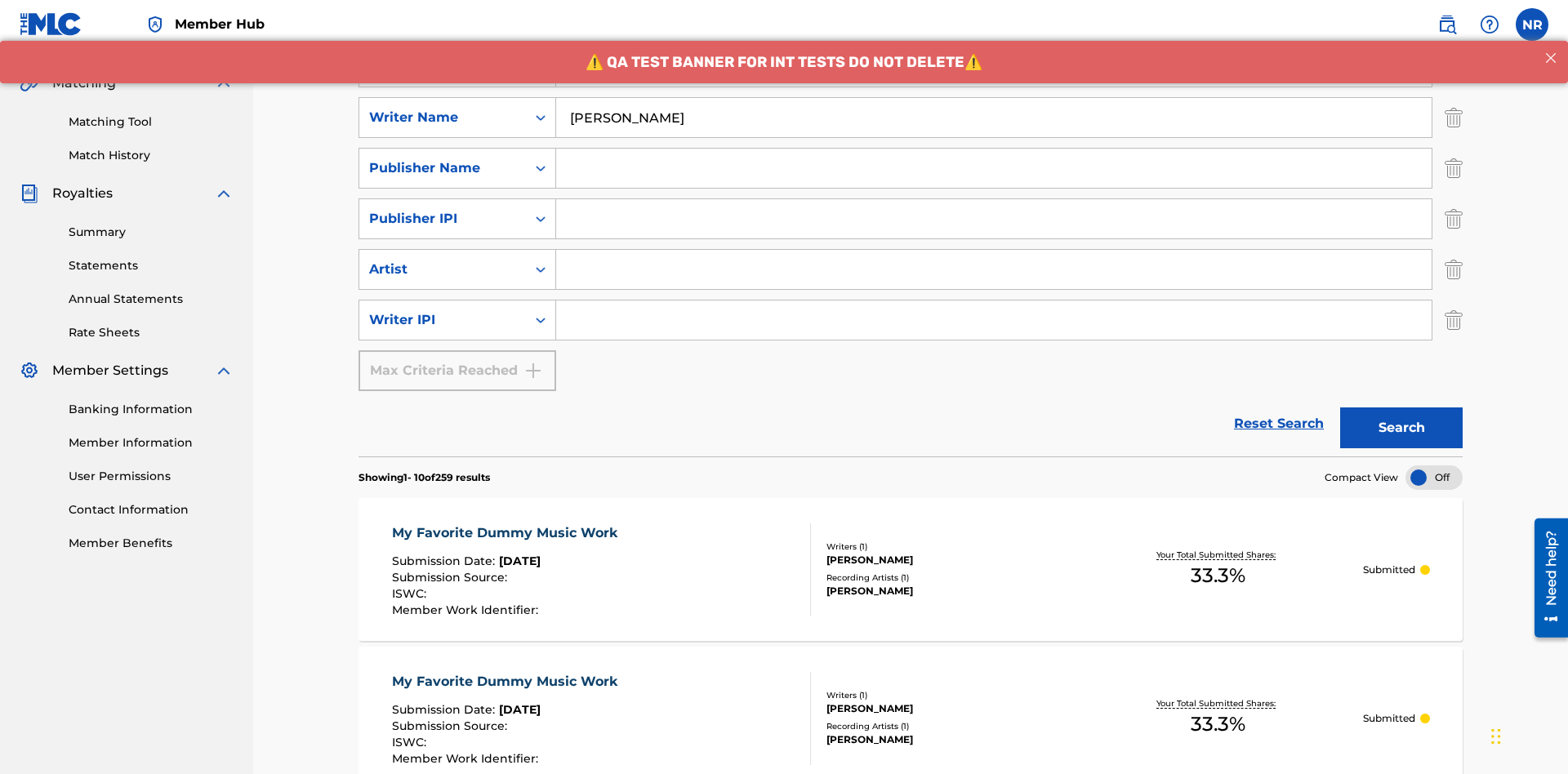
type input "[PERSON_NAME]"
click at [994, 300] on input "Search Form" at bounding box center [993, 320] width 875 height 39
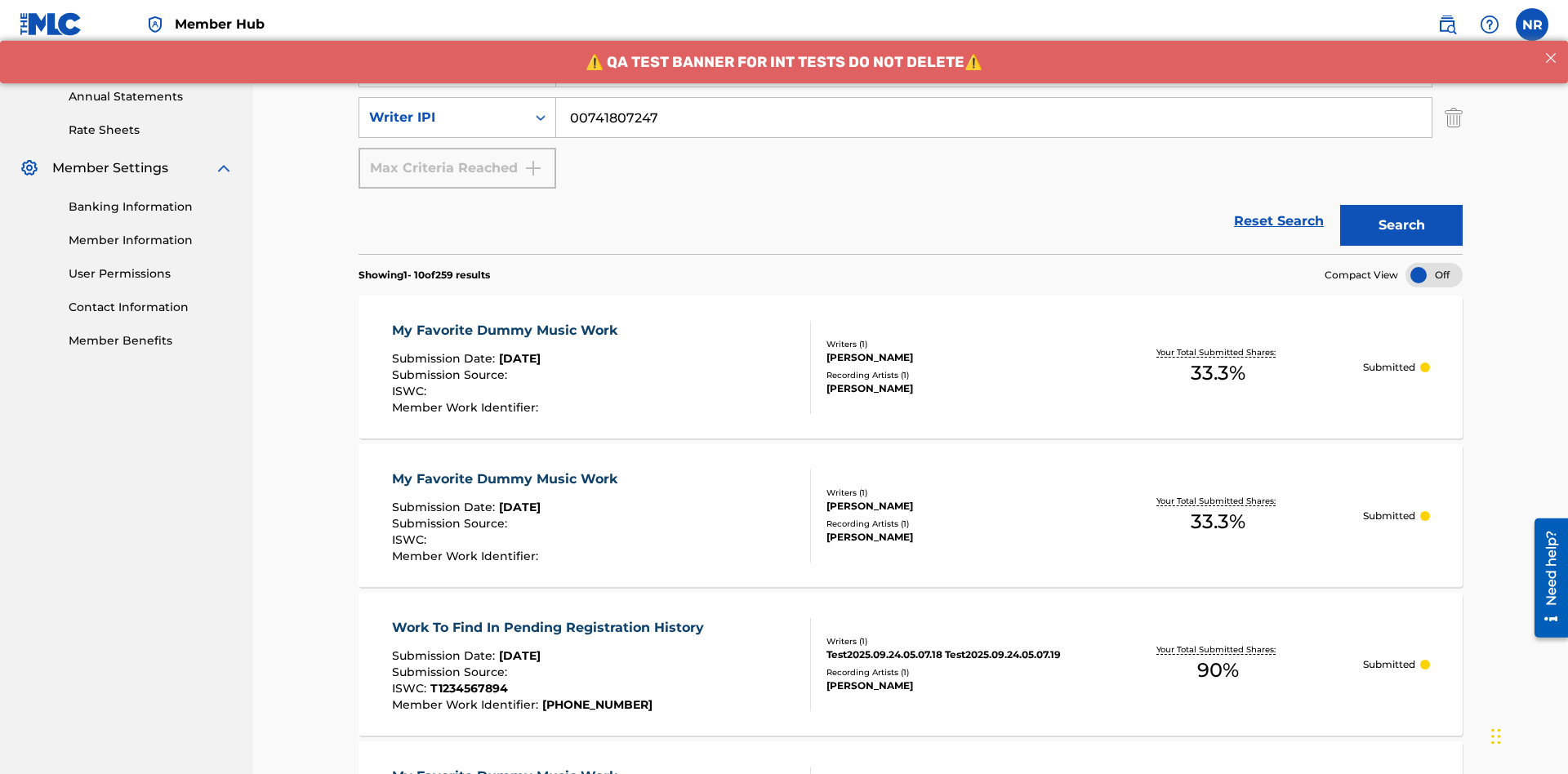
type input "00741807247"
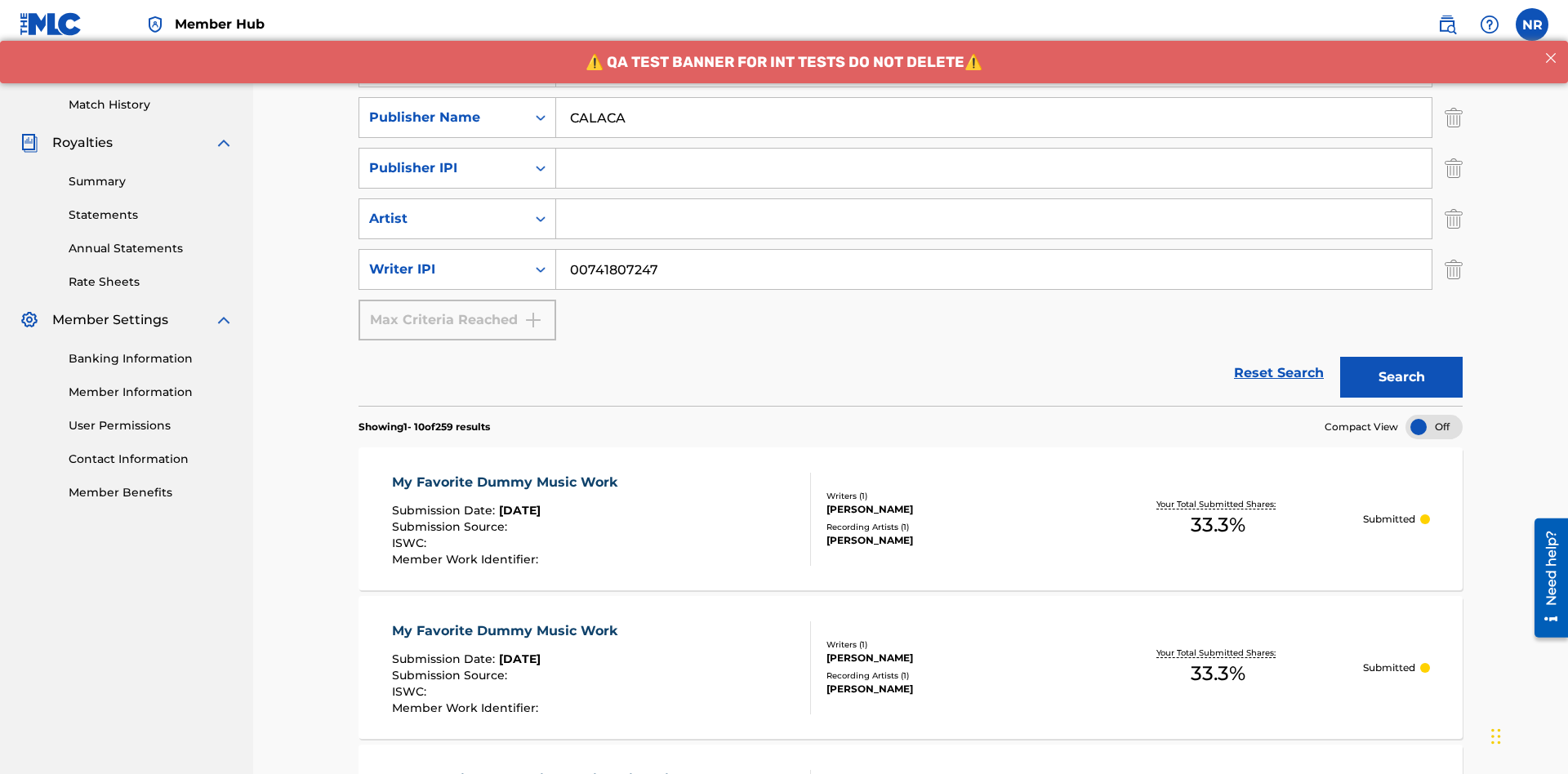
type input "CALACA"
click at [994, 149] on input "Search Form" at bounding box center [993, 168] width 875 height 39
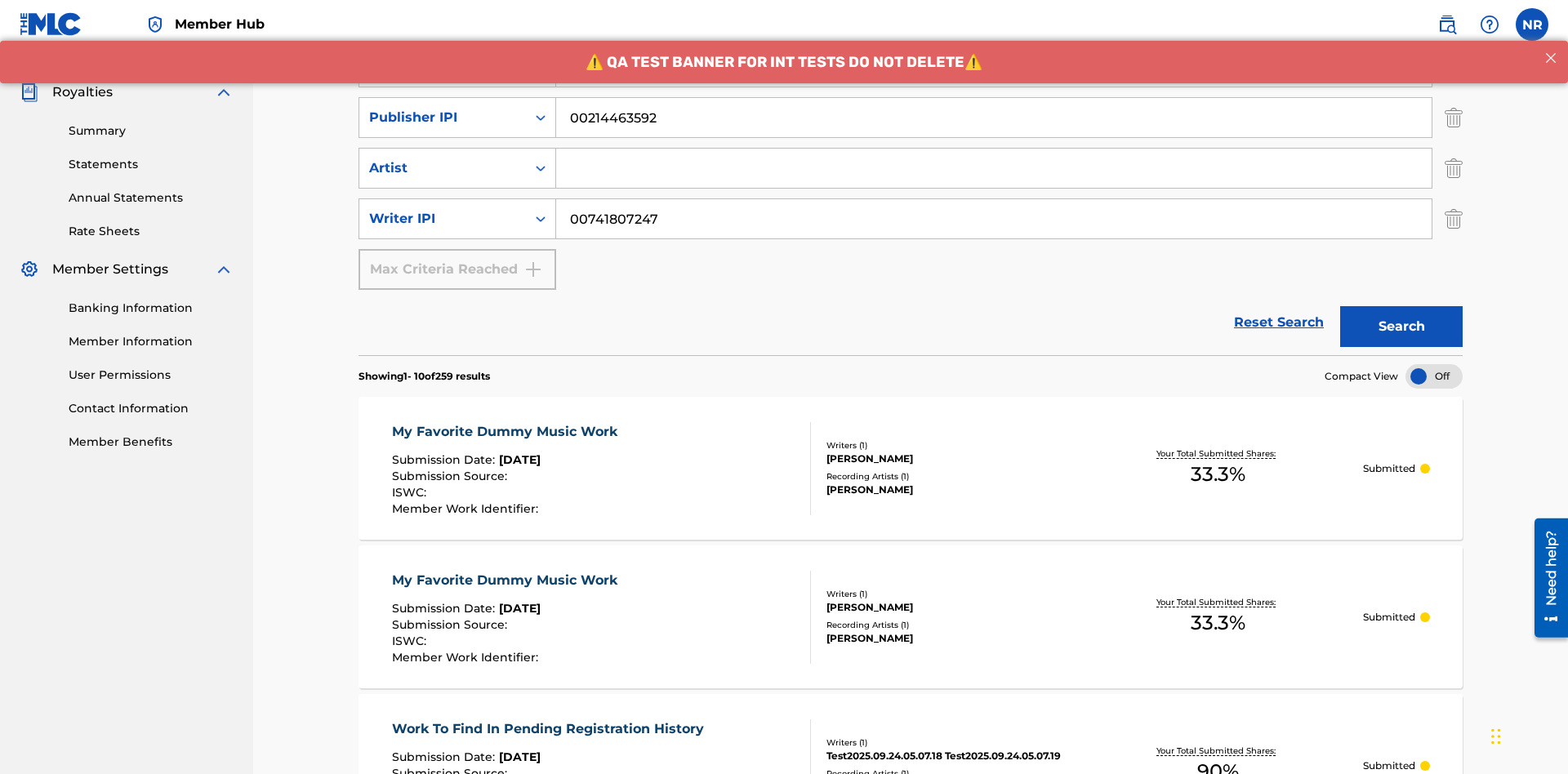
type input "00214463592"
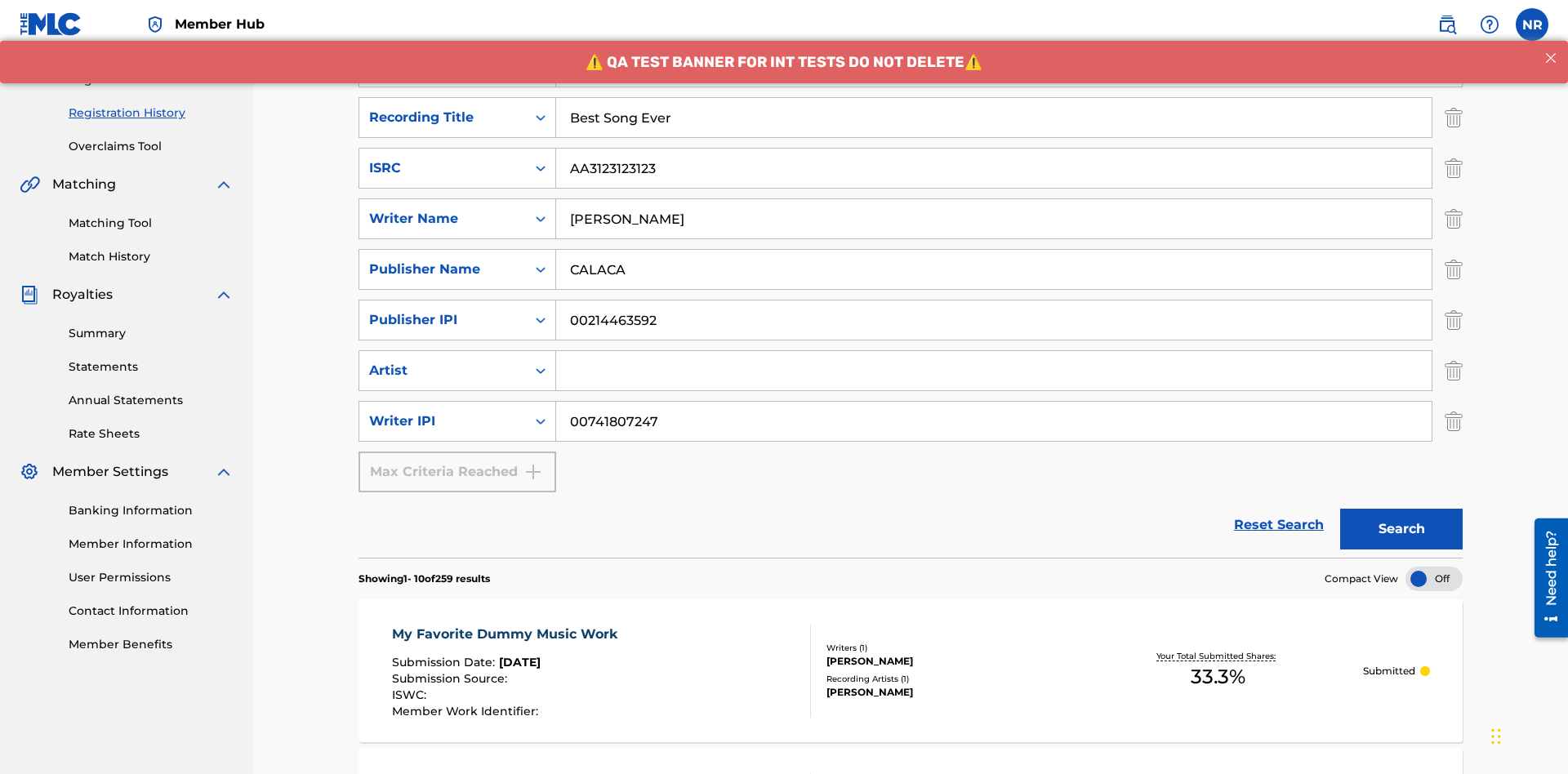
type input "Best Song Ever"
click at [994, 351] on input "Search Form" at bounding box center [993, 370] width 875 height 39
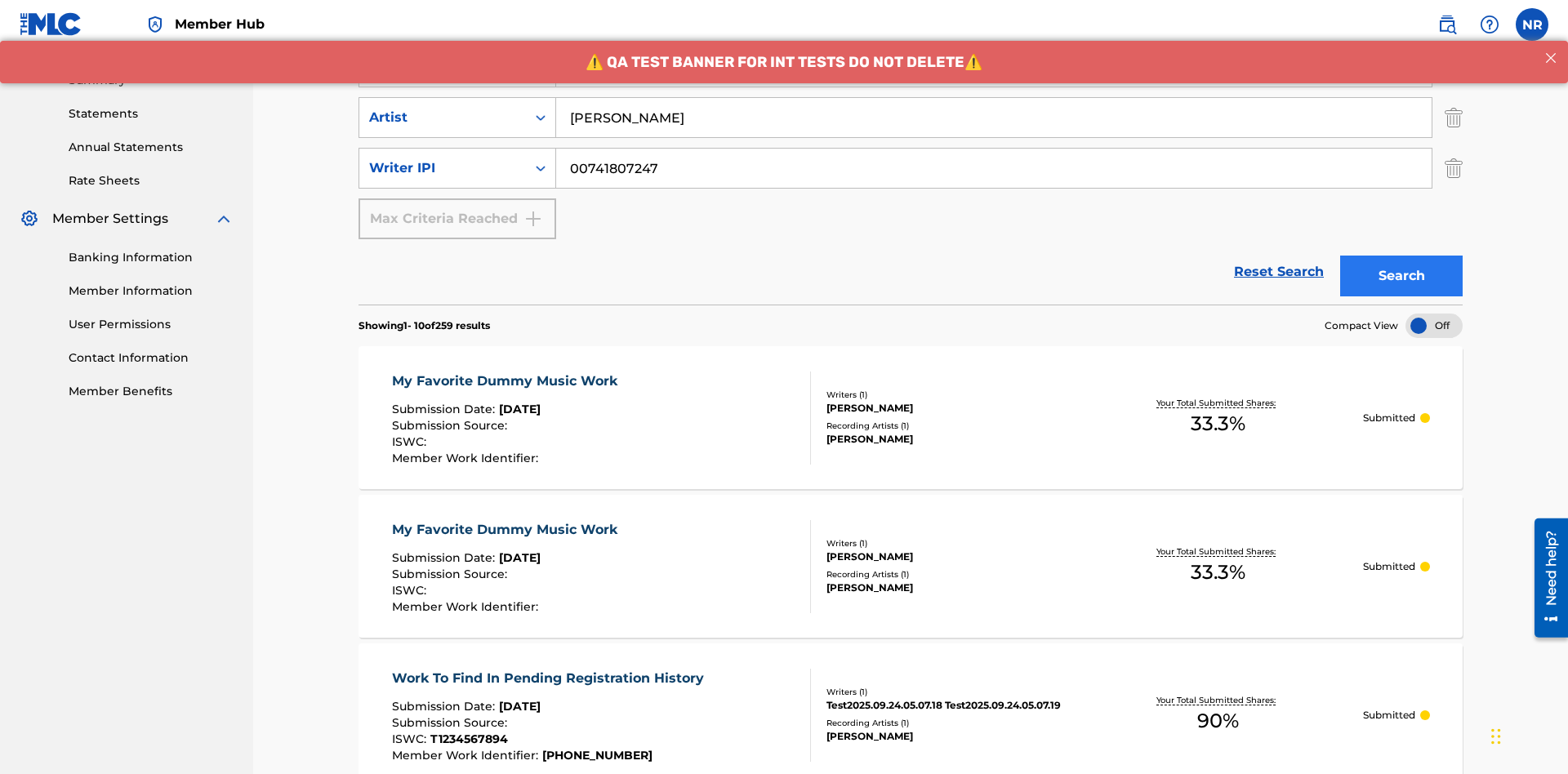
type input "[PERSON_NAME]"
click at [1402, 255] on button "Search" at bounding box center [1402, 275] width 123 height 41
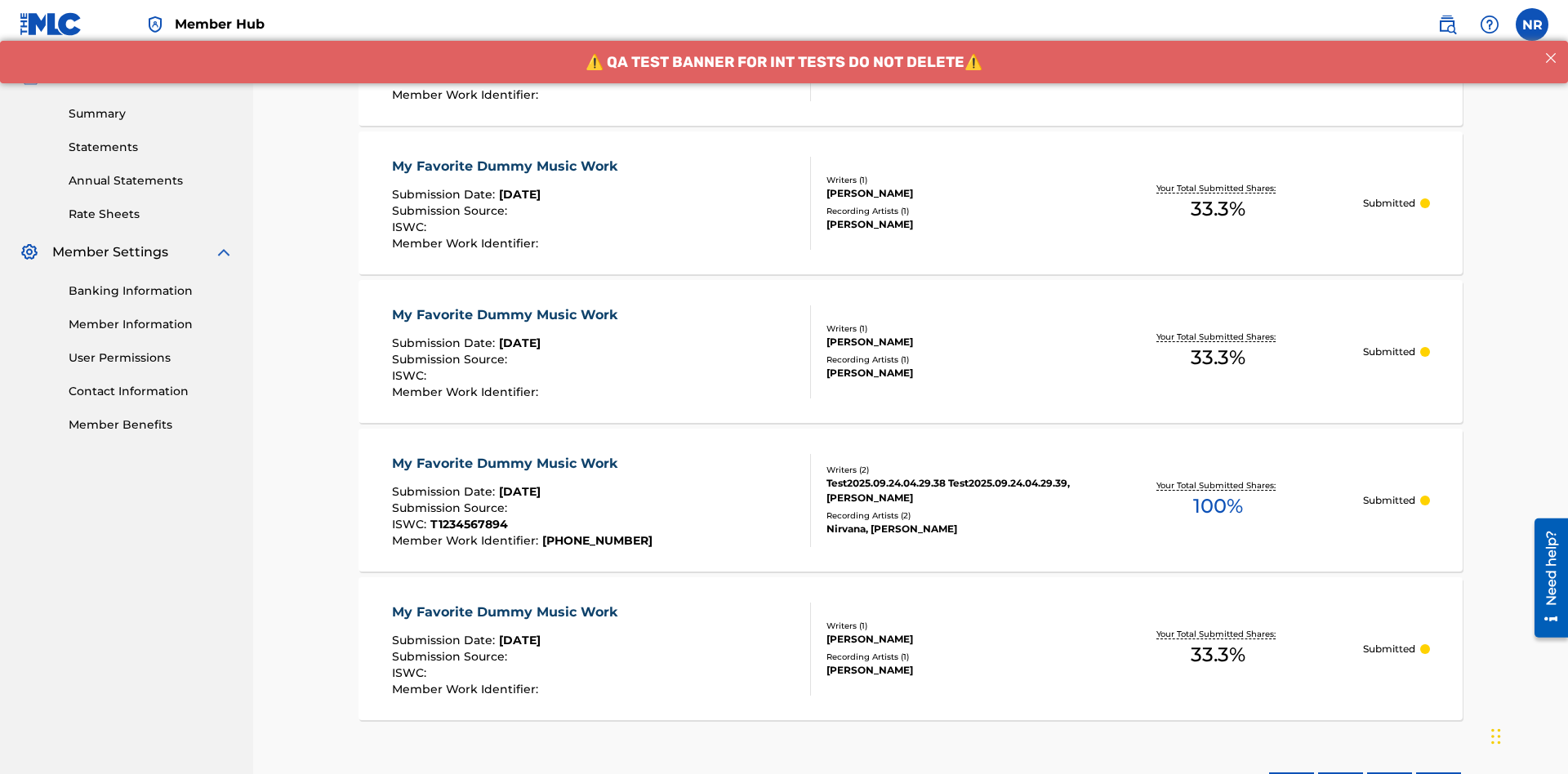
scroll to position [608, 0]
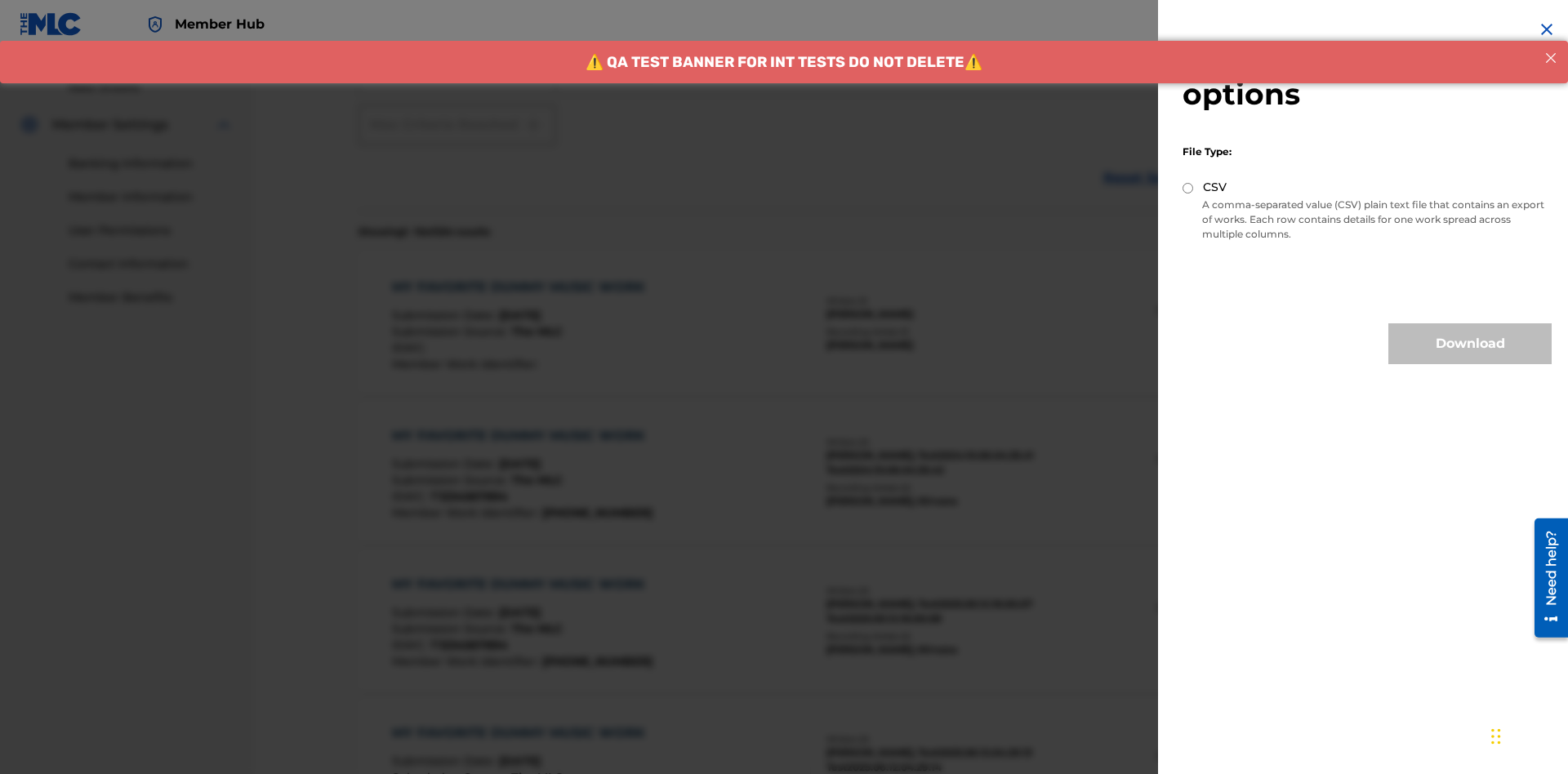
scroll to position [672, 0]
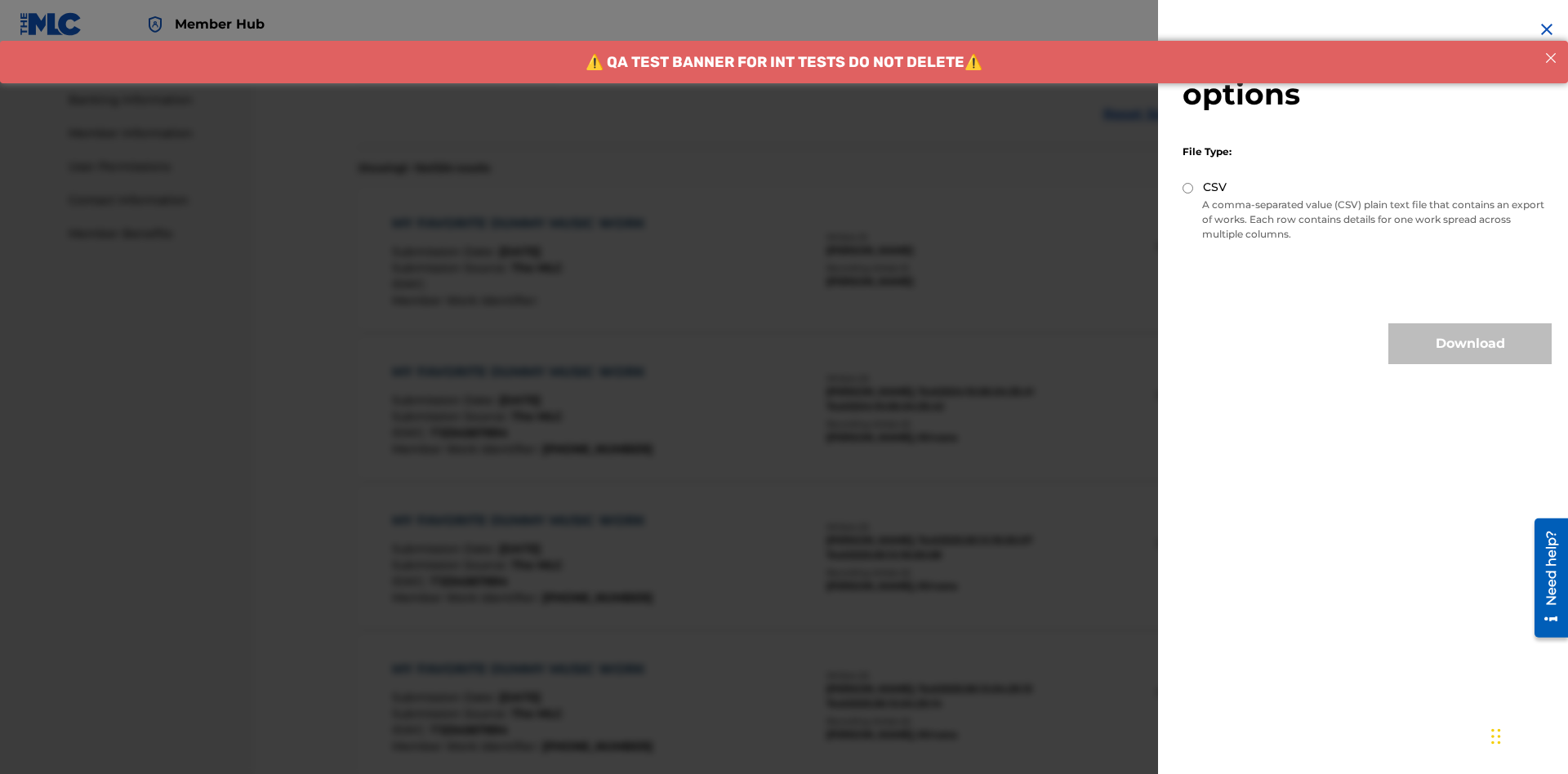
click at [1188, 188] on input "CSV" at bounding box center [1188, 188] width 10 height 10
radio input "true"
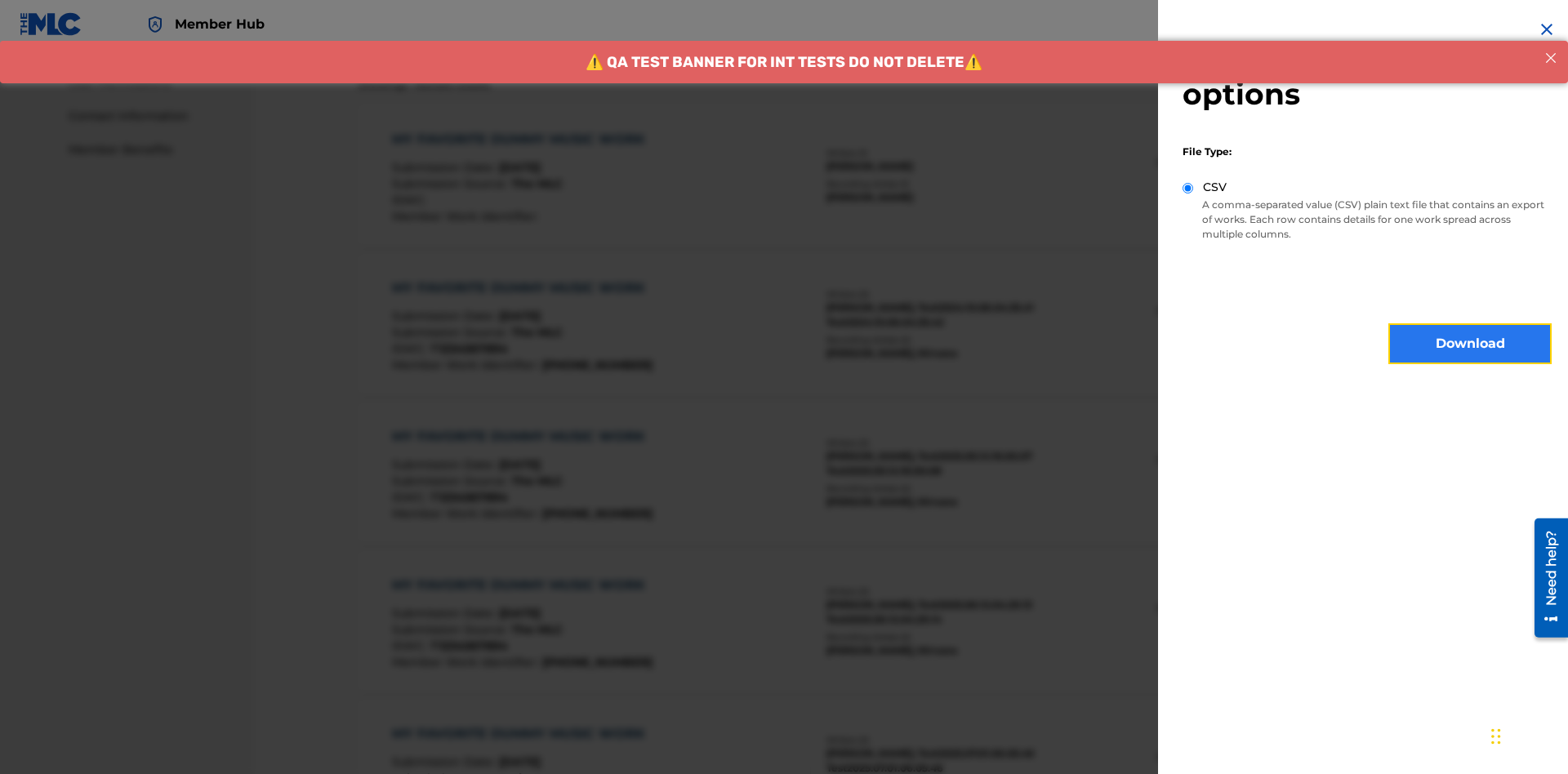
click at [1470, 344] on button "Download" at bounding box center [1470, 343] width 164 height 41
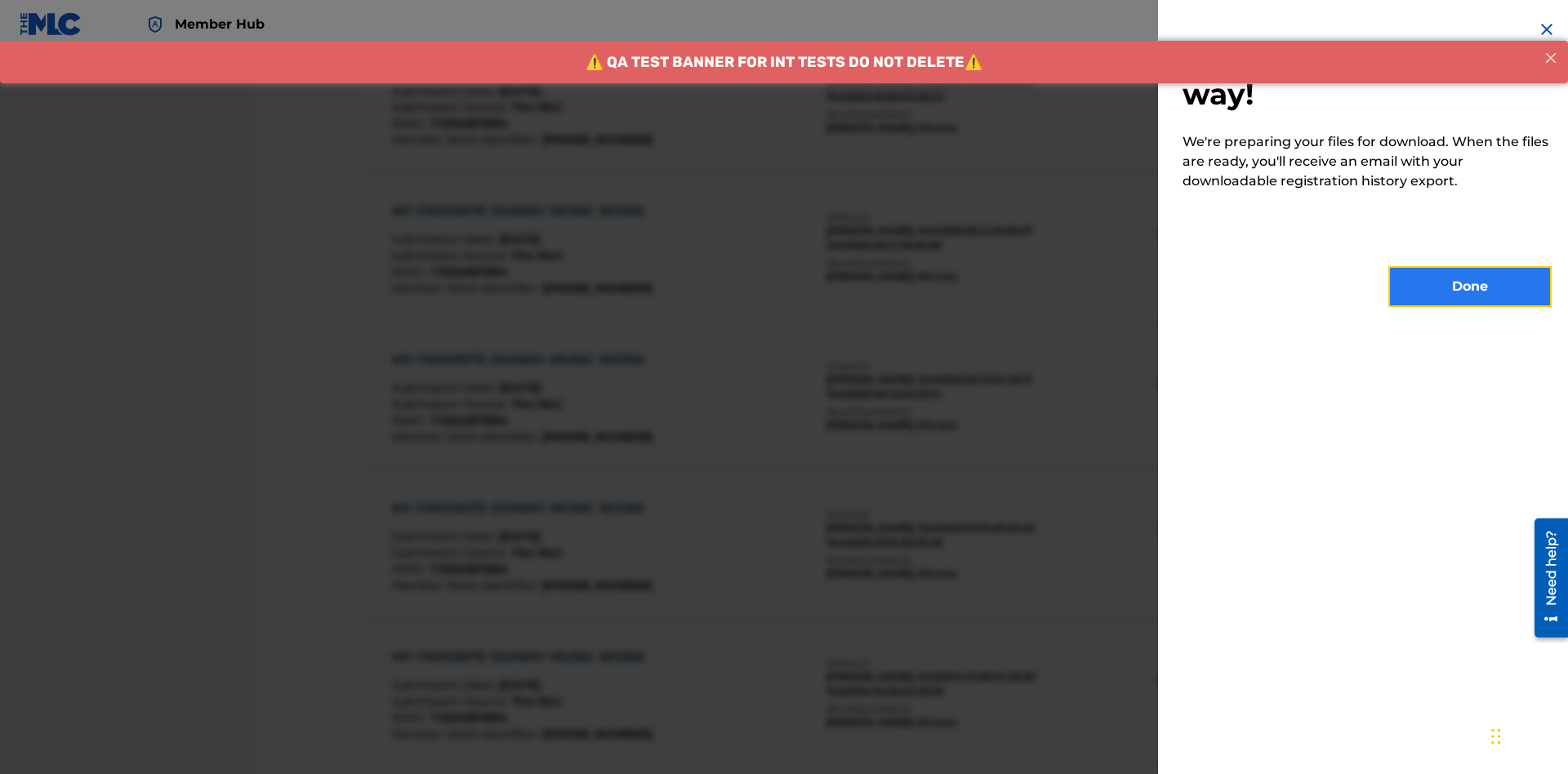
click at [1470, 286] on button "Done" at bounding box center [1470, 286] width 164 height 41
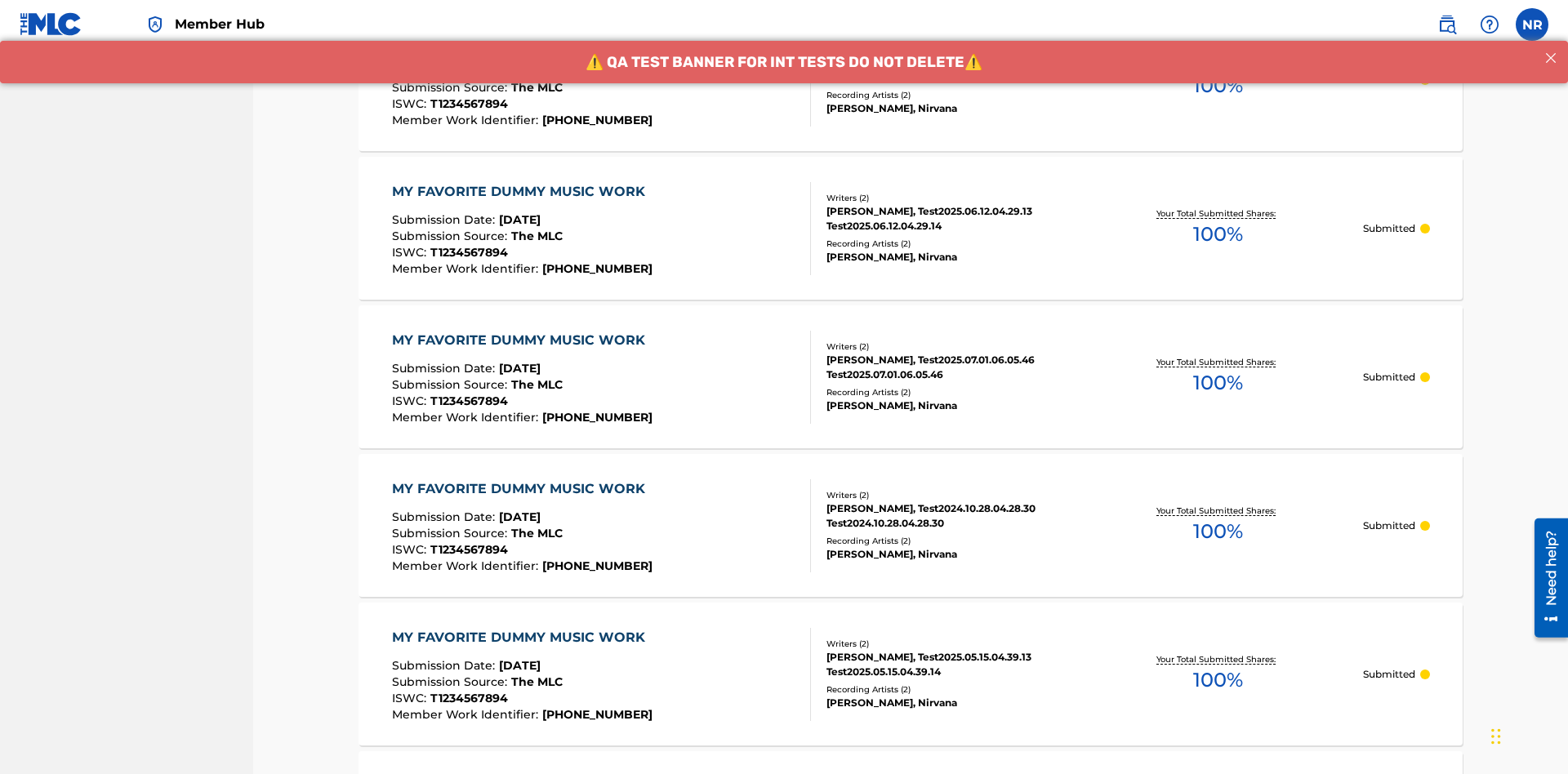
scroll to position [155, 0]
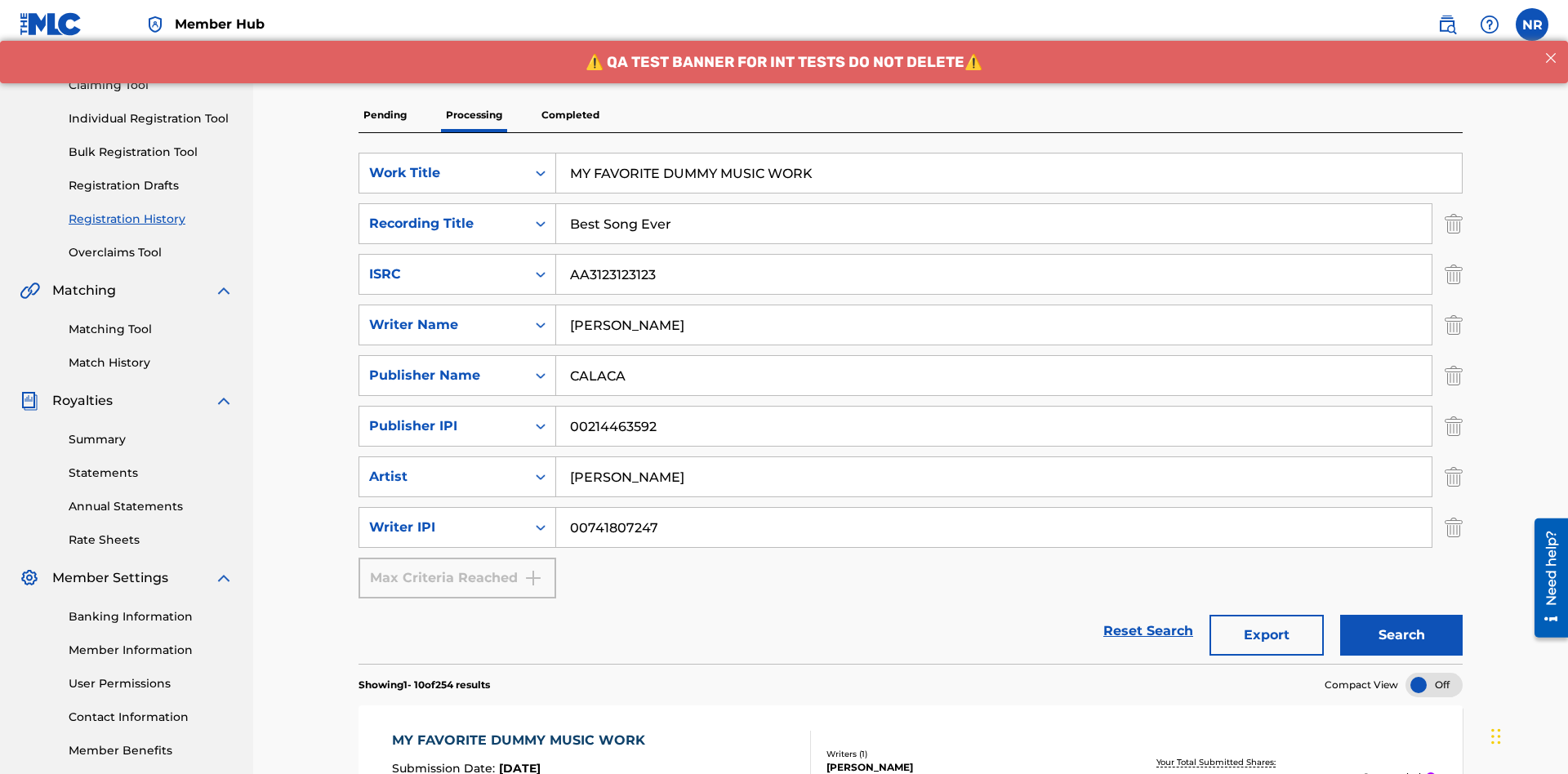
click at [570, 115] on p "Completed" at bounding box center [571, 115] width 68 height 34
